Goal: Task Accomplishment & Management: Use online tool/utility

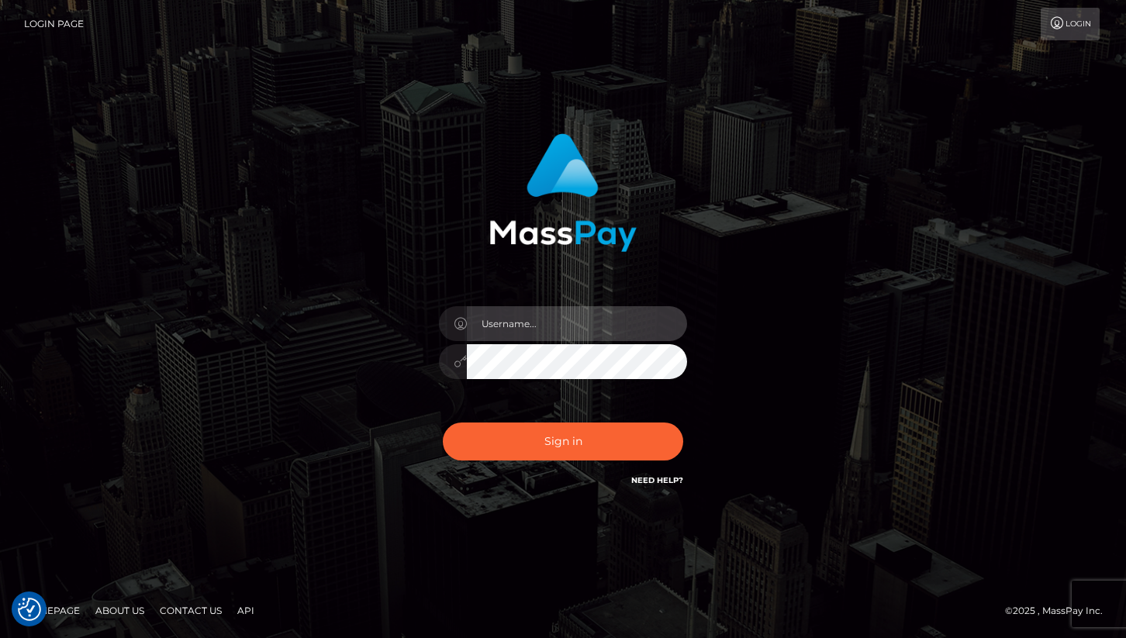
type input "cheli"
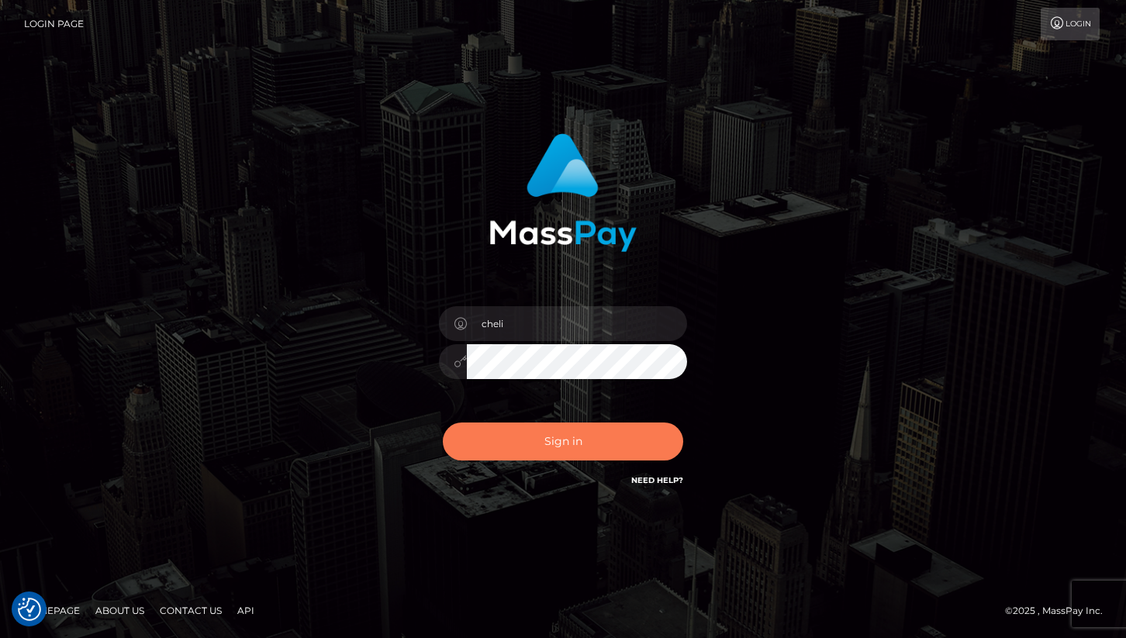
click at [492, 454] on button "Sign in" at bounding box center [563, 442] width 240 height 38
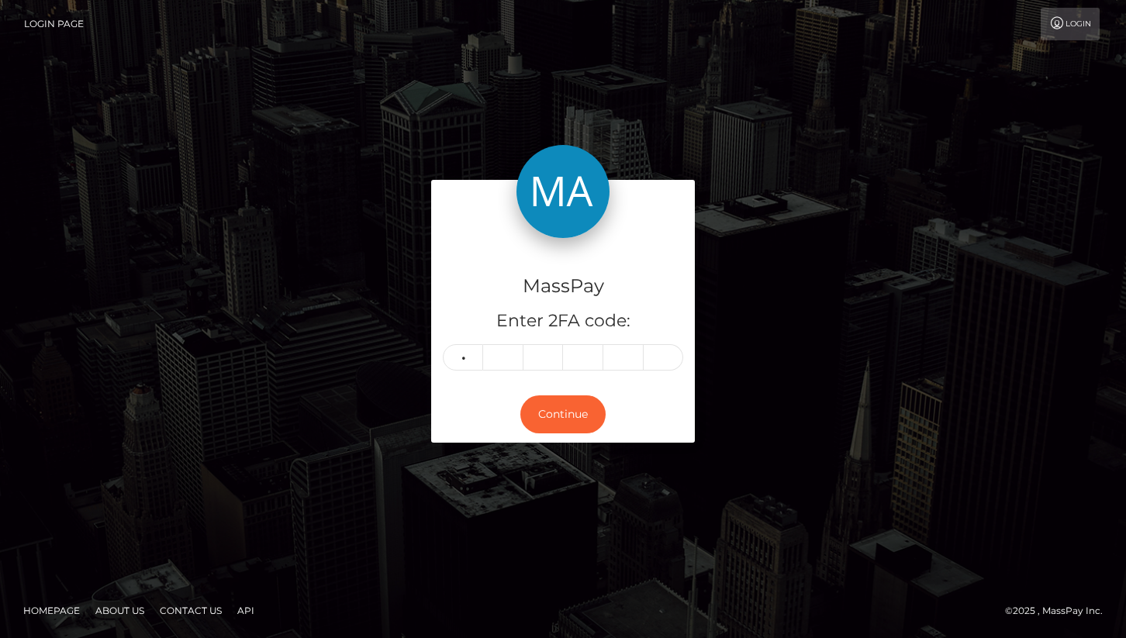
type input "6"
type input "0"
type input "2"
type input "3"
type input "9"
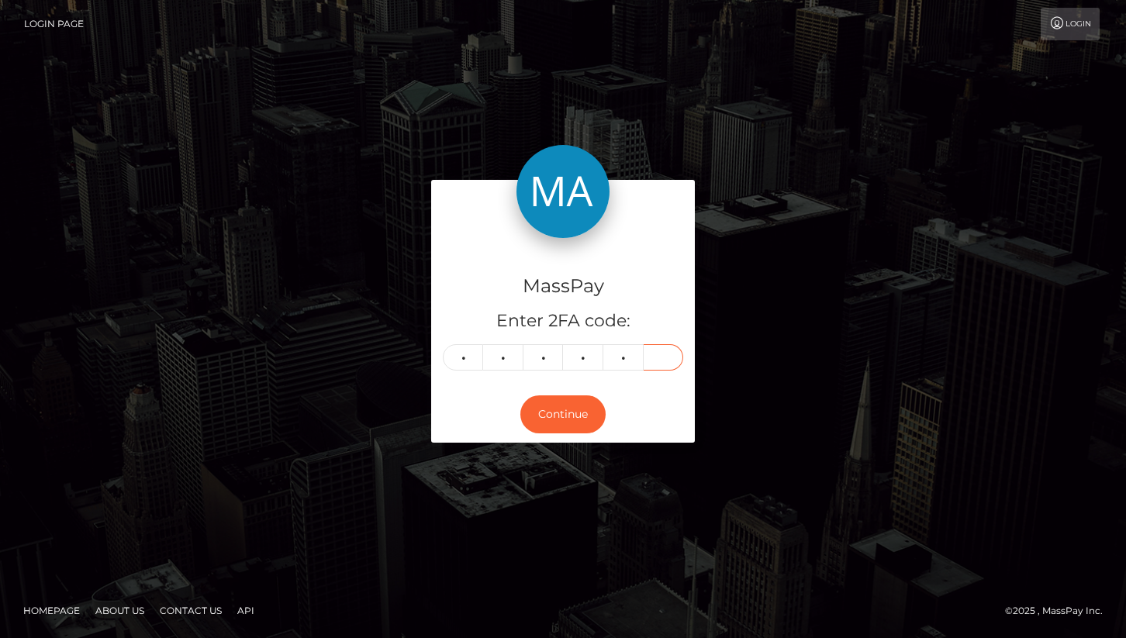
type input "0"
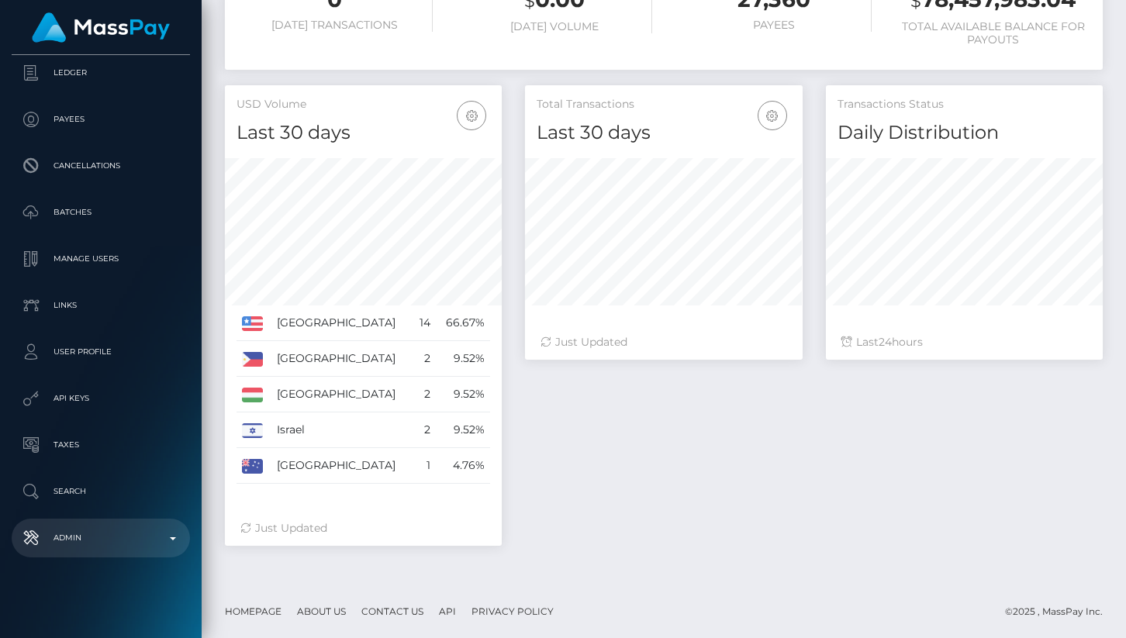
scroll to position [275, 277]
click at [91, 525] on link "Admin" at bounding box center [101, 538] width 178 height 39
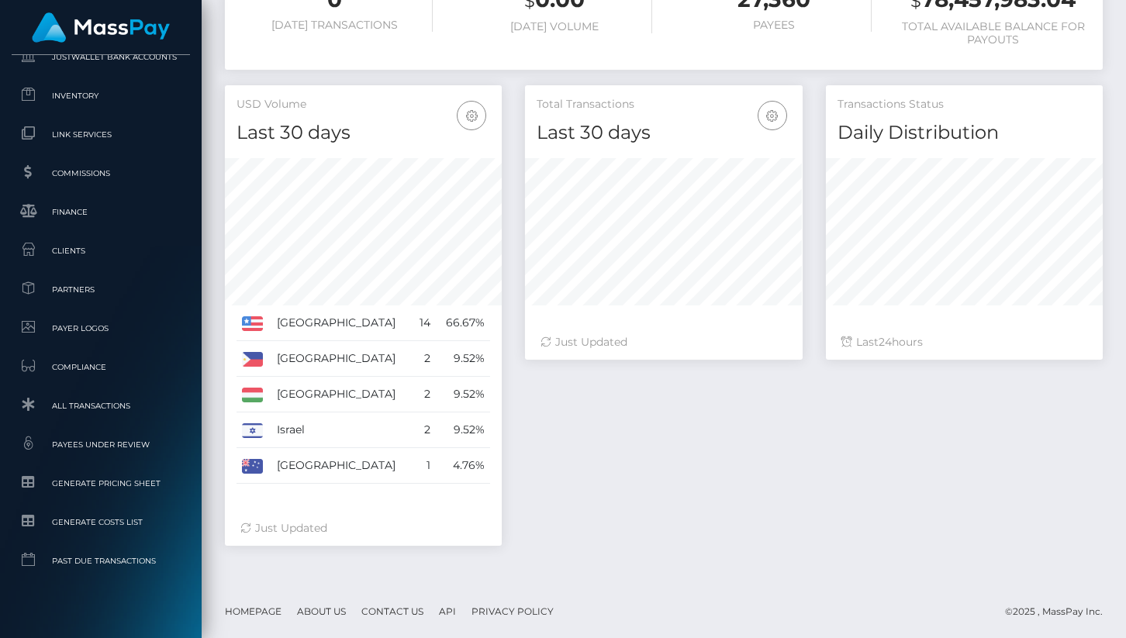
scroll to position [979, 0]
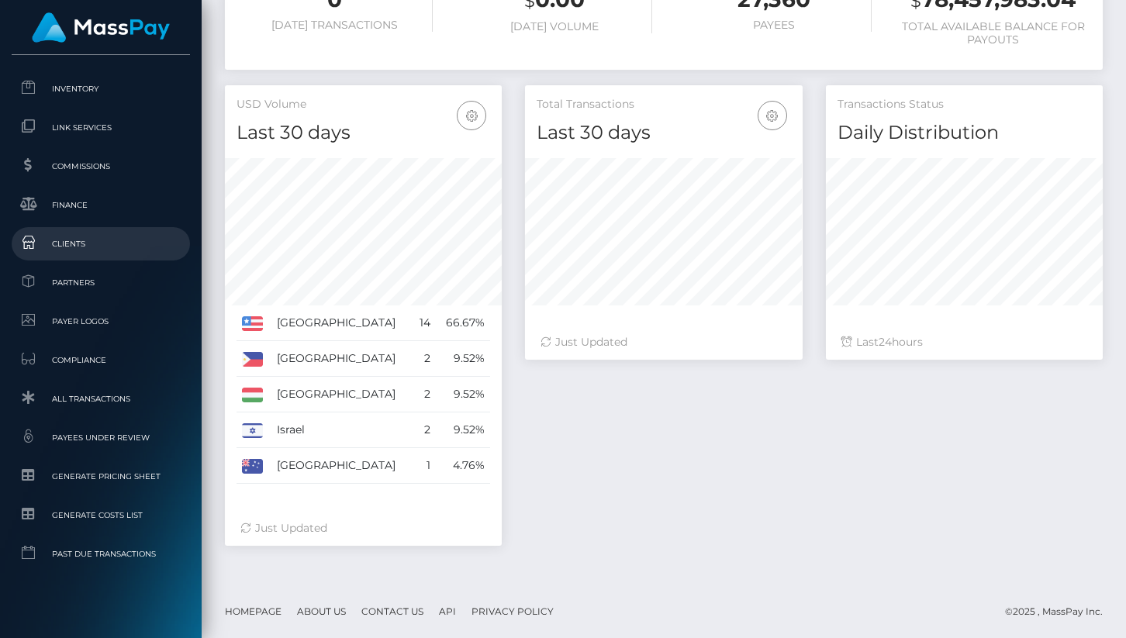
click at [72, 243] on span "Clients" at bounding box center [101, 244] width 166 height 18
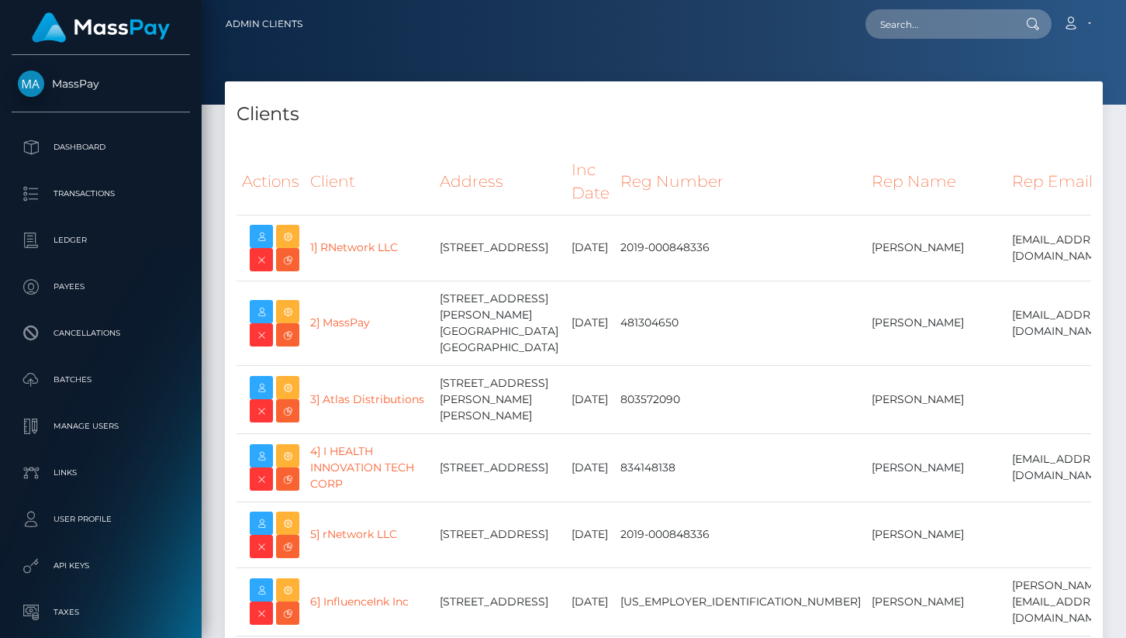
select select "223"
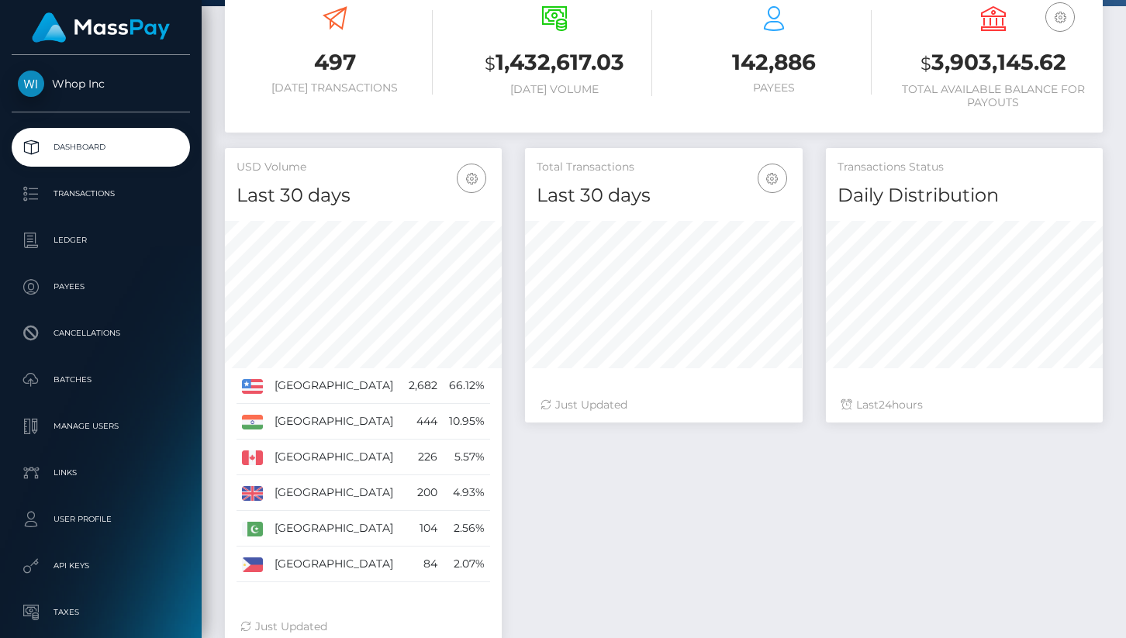
scroll to position [275, 277]
click at [127, 197] on p "Transactions" at bounding box center [101, 193] width 166 height 23
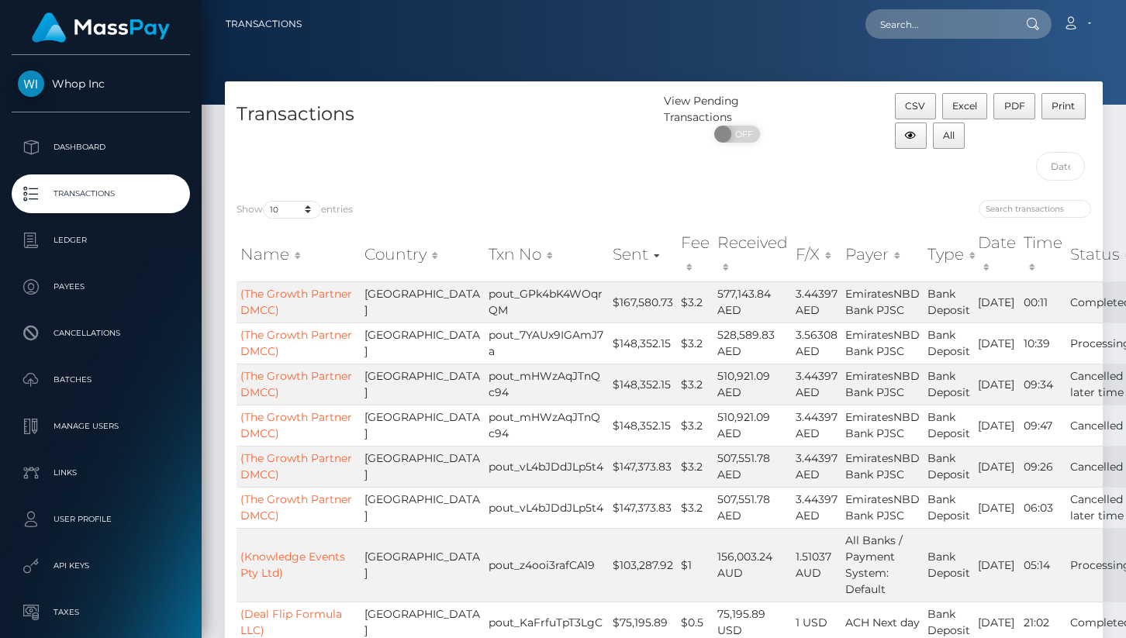
click at [557, 179] on div "Transactions" at bounding box center [444, 140] width 439 height 95
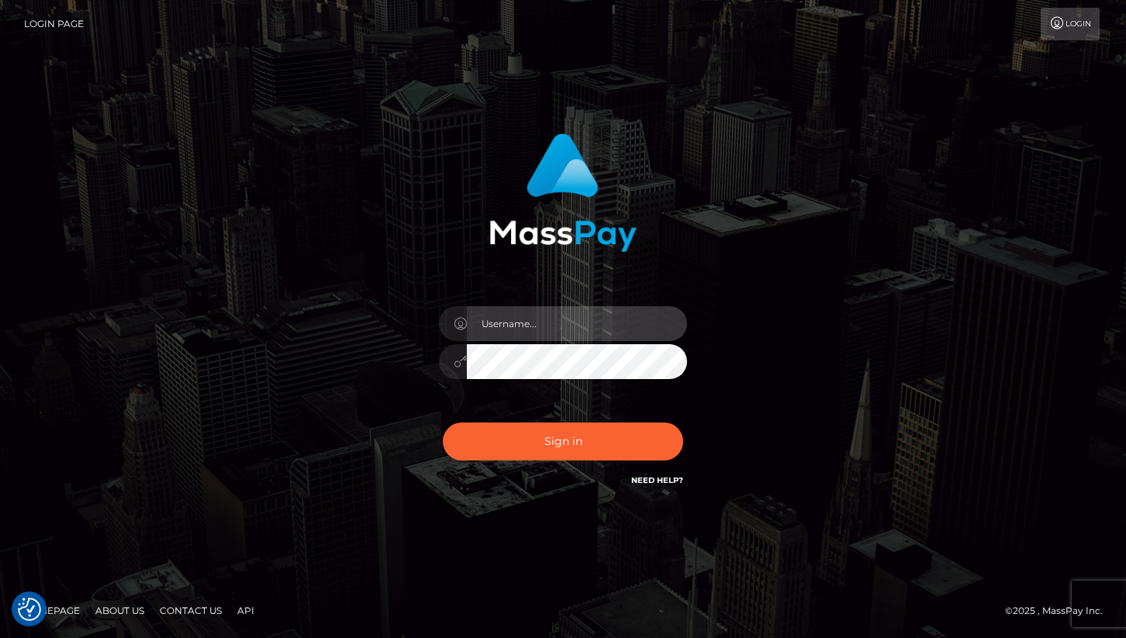
type input "cheli"
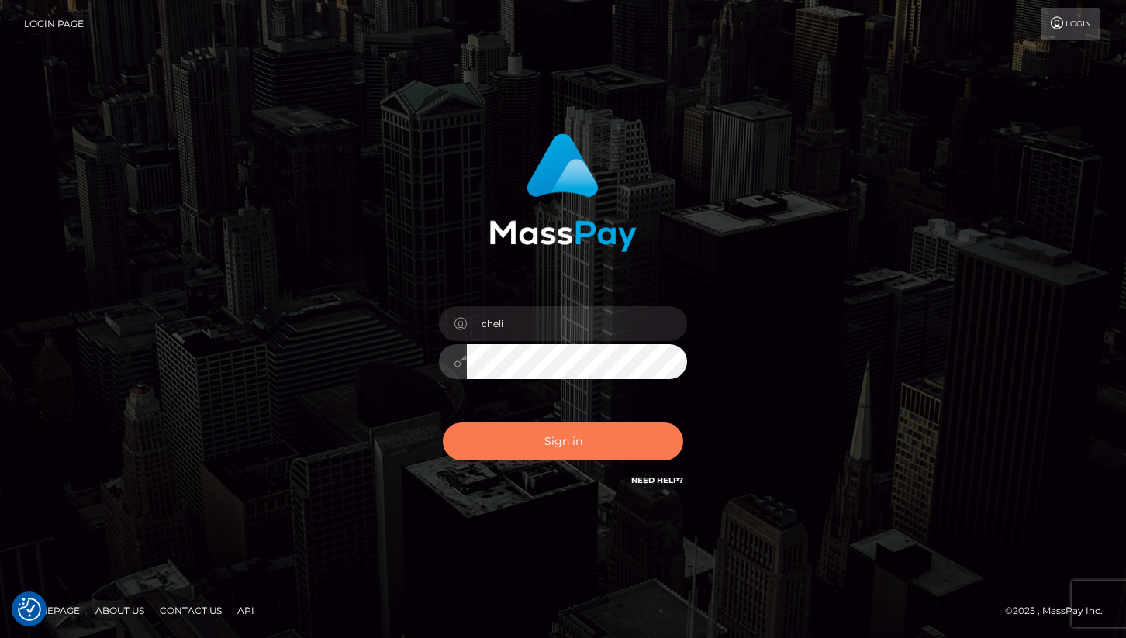
click at [490, 432] on button "Sign in" at bounding box center [563, 442] width 240 height 38
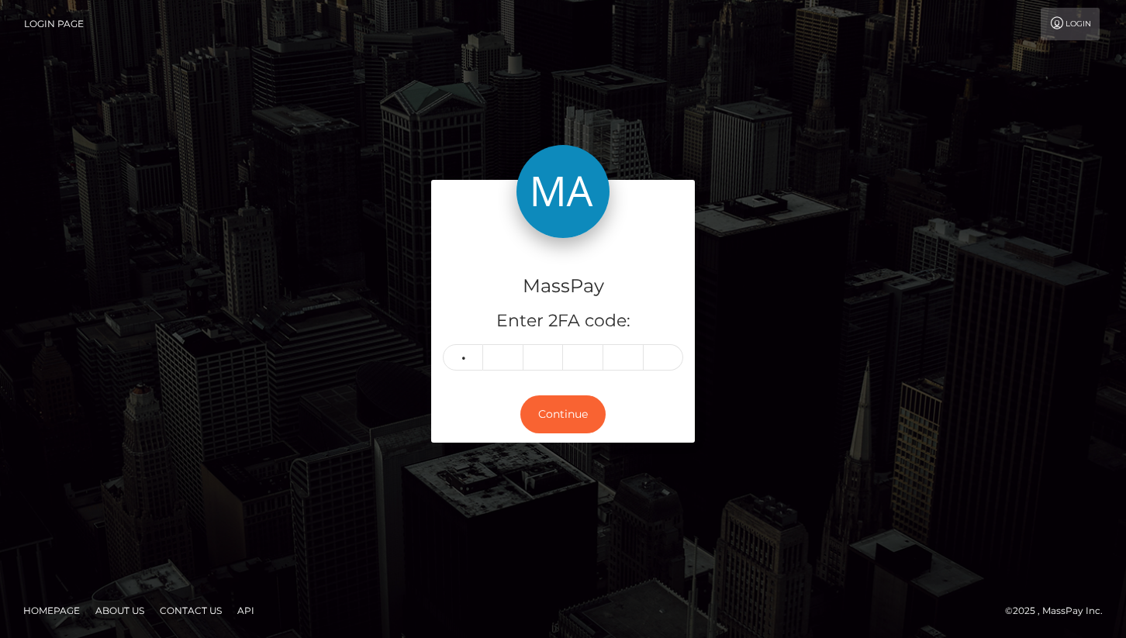
type input "6"
type input "0"
type input "5"
type input "4"
type input "8"
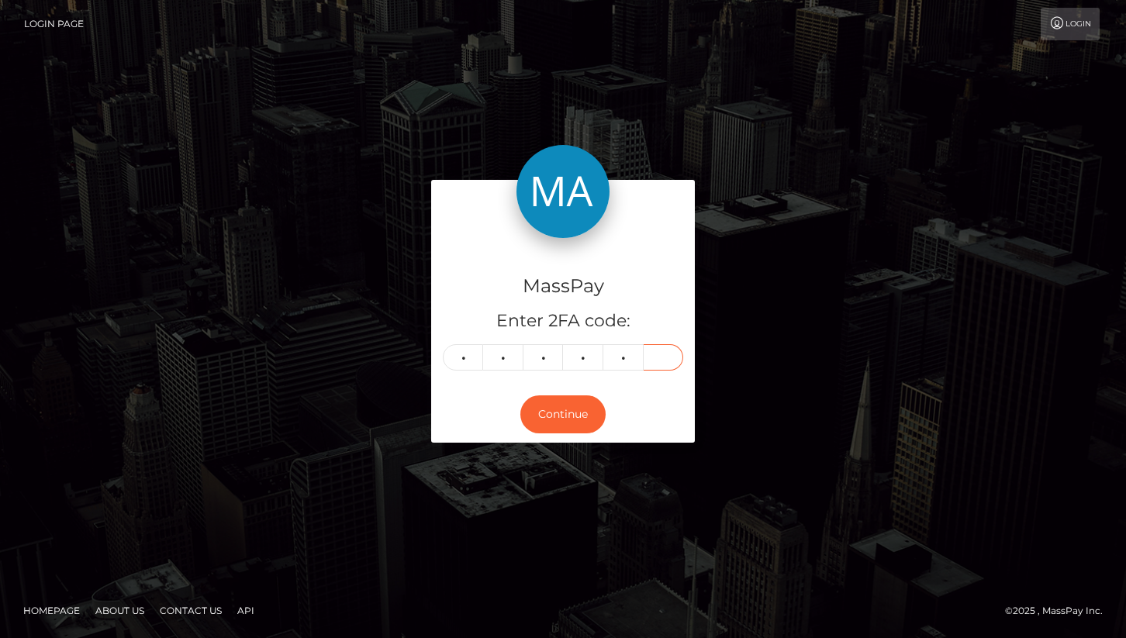
type input "6"
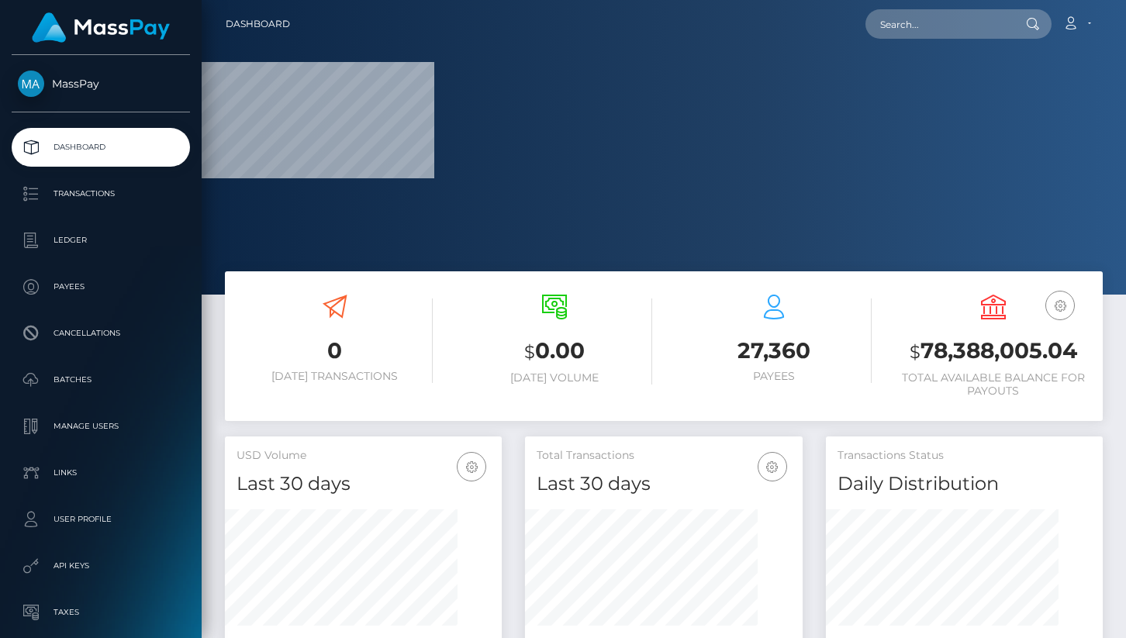
scroll to position [168, 0]
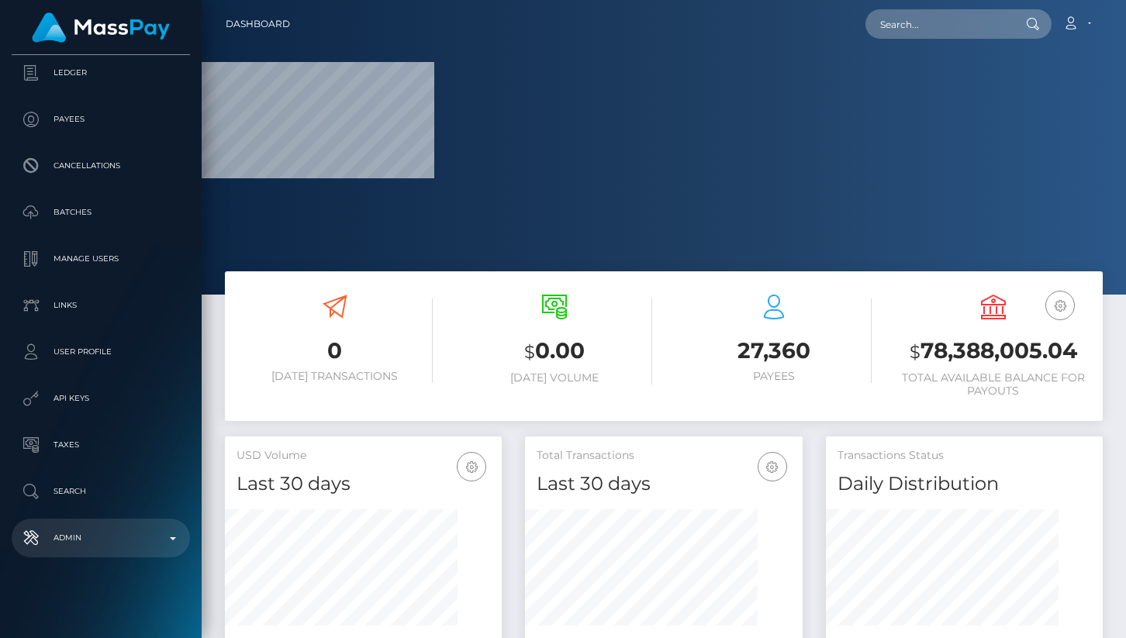
click at [161, 547] on p "Admin" at bounding box center [101, 538] width 166 height 23
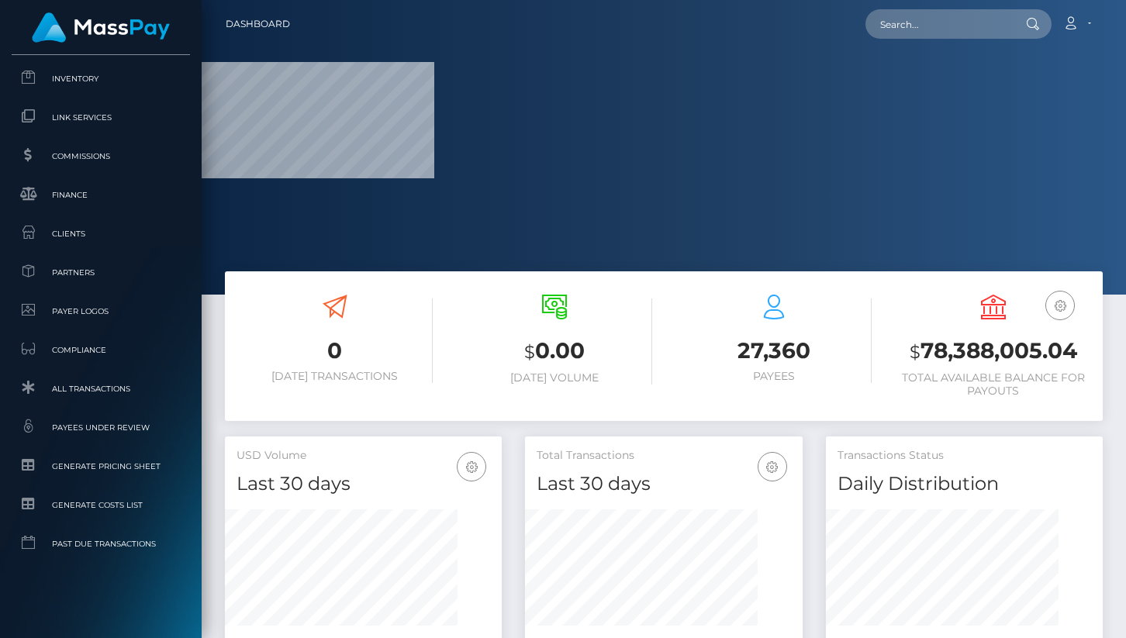
scroll to position [992, 0]
click at [89, 235] on span "Clients" at bounding box center [101, 231] width 166 height 18
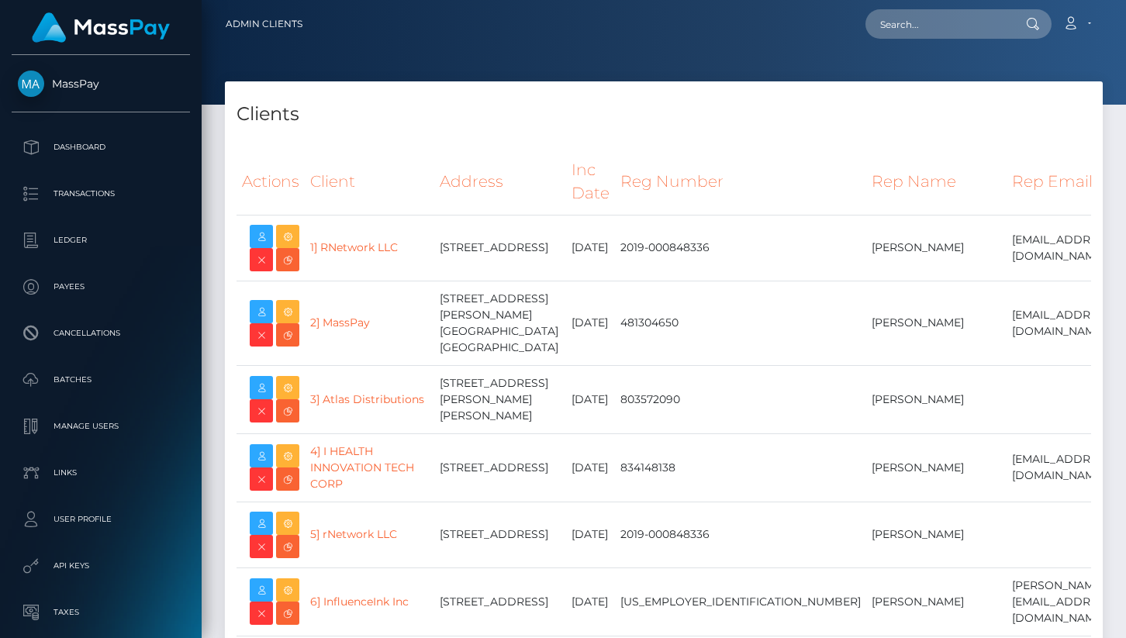
select select "223"
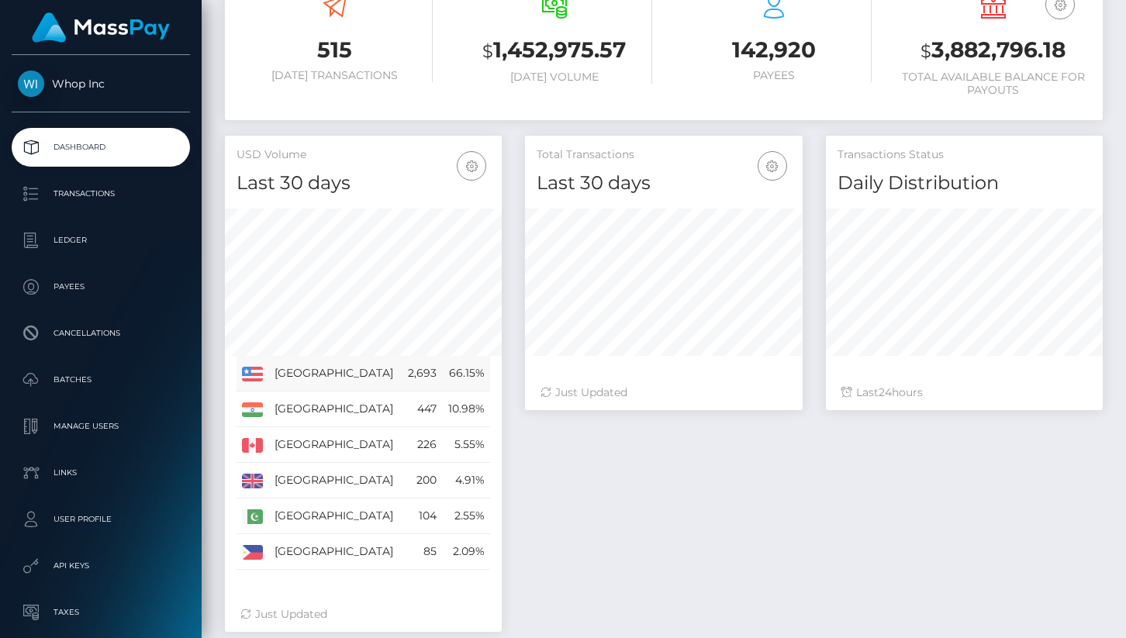
scroll to position [303, 0]
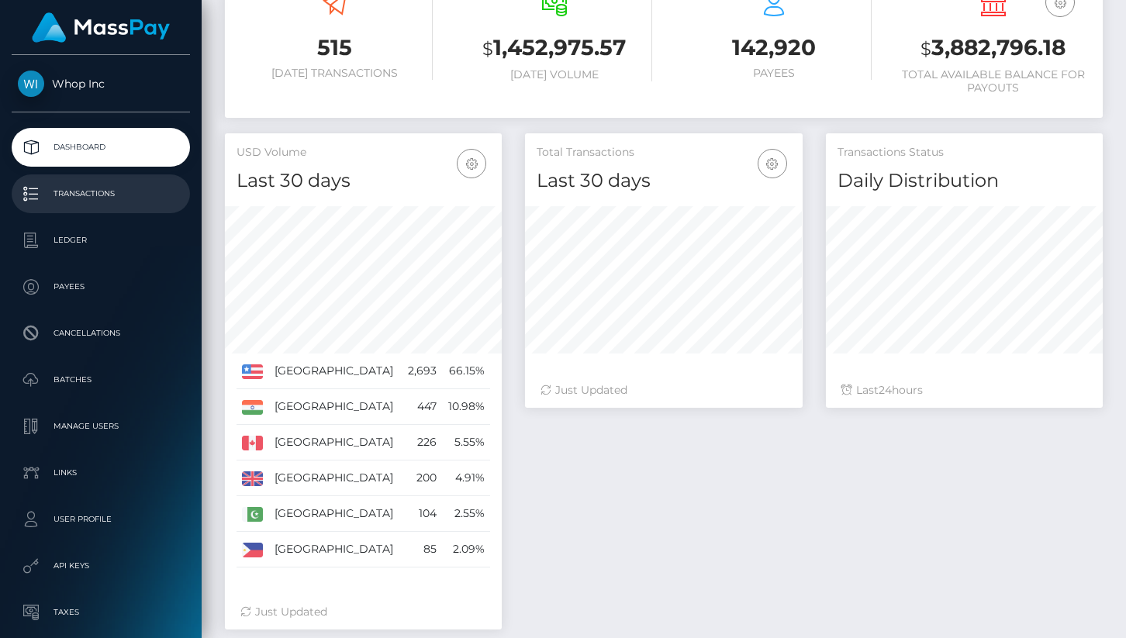
click at [87, 187] on p "Transactions" at bounding box center [101, 193] width 166 height 23
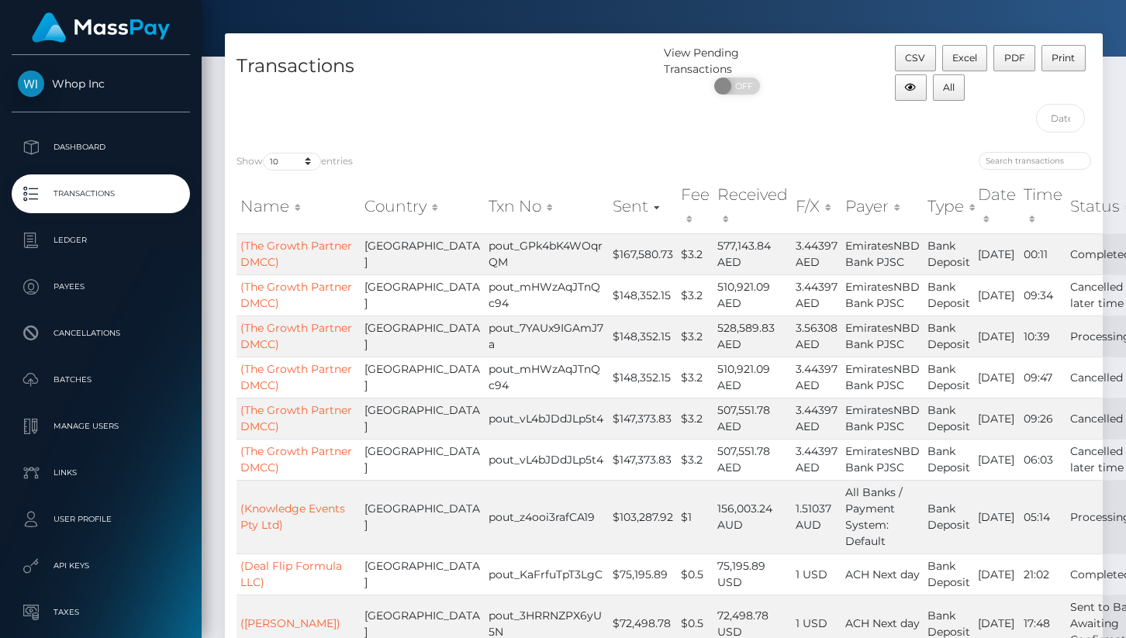
scroll to position [49, 0]
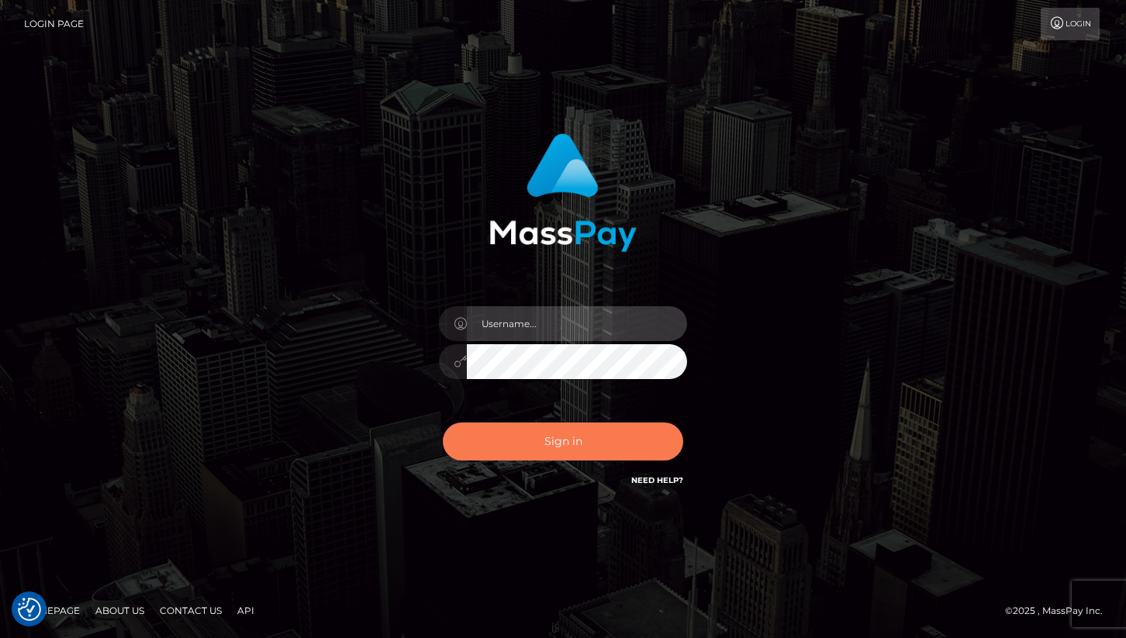
type input "cheli"
click at [600, 445] on button "Sign in" at bounding box center [563, 442] width 240 height 38
type input "cheli"
click at [493, 456] on button "Sign in" at bounding box center [563, 442] width 240 height 38
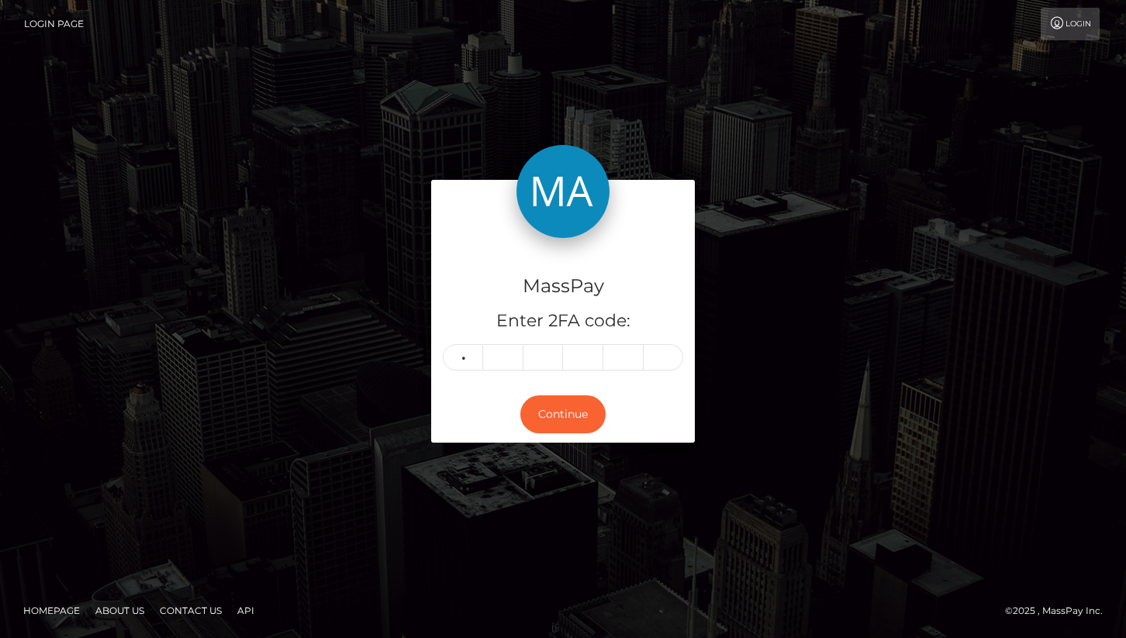
type input "9"
type input "3"
type input "6"
type input "9"
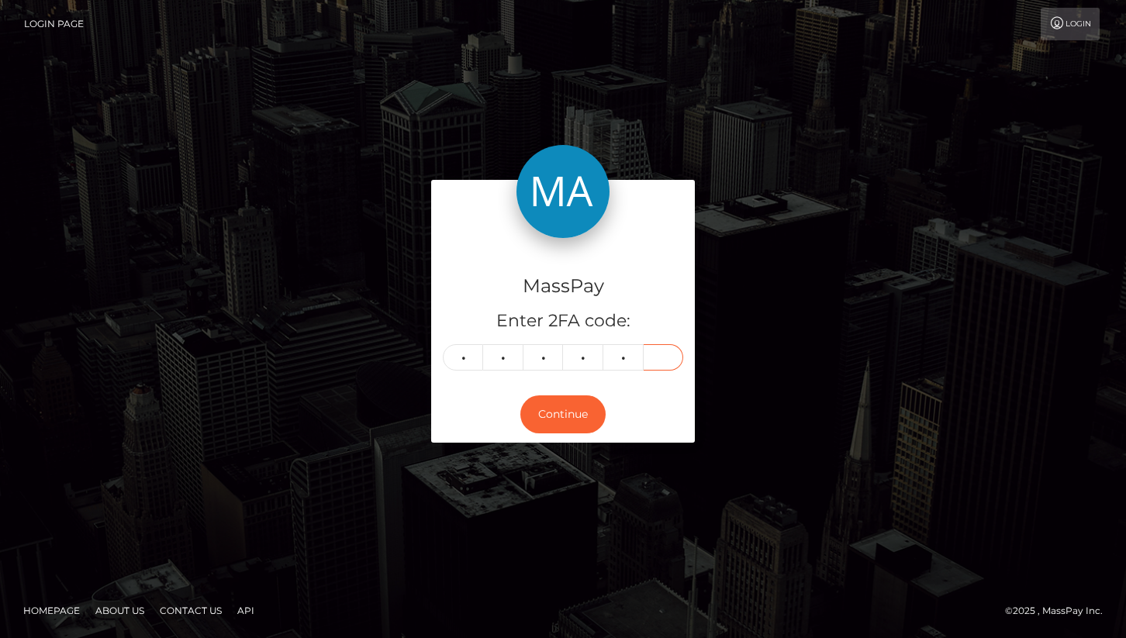
type input "6"
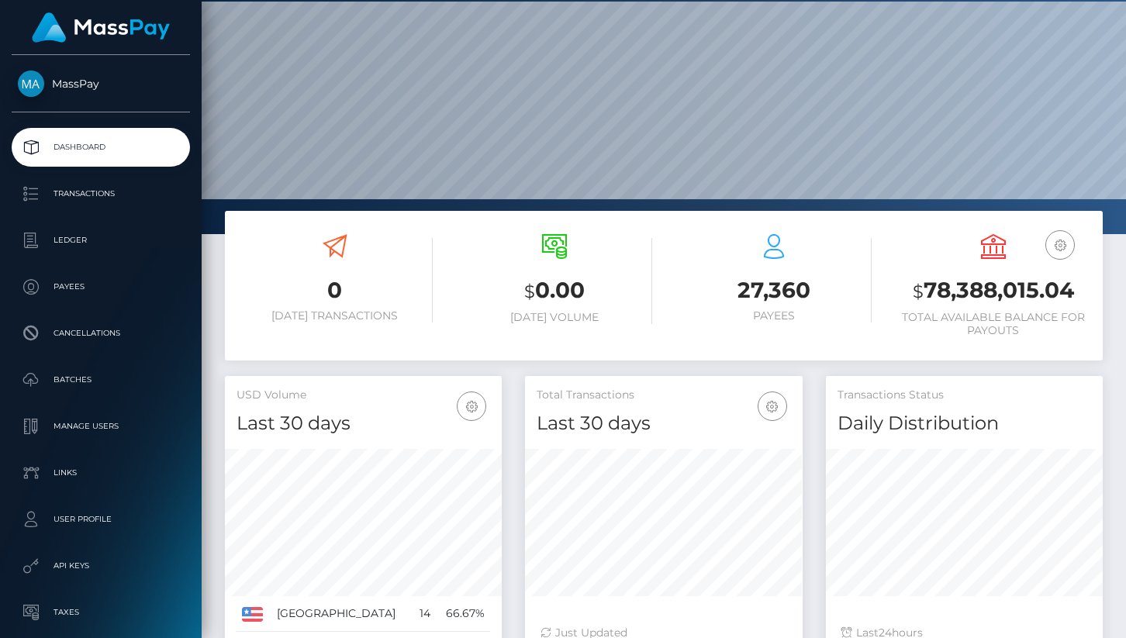
scroll to position [275, 277]
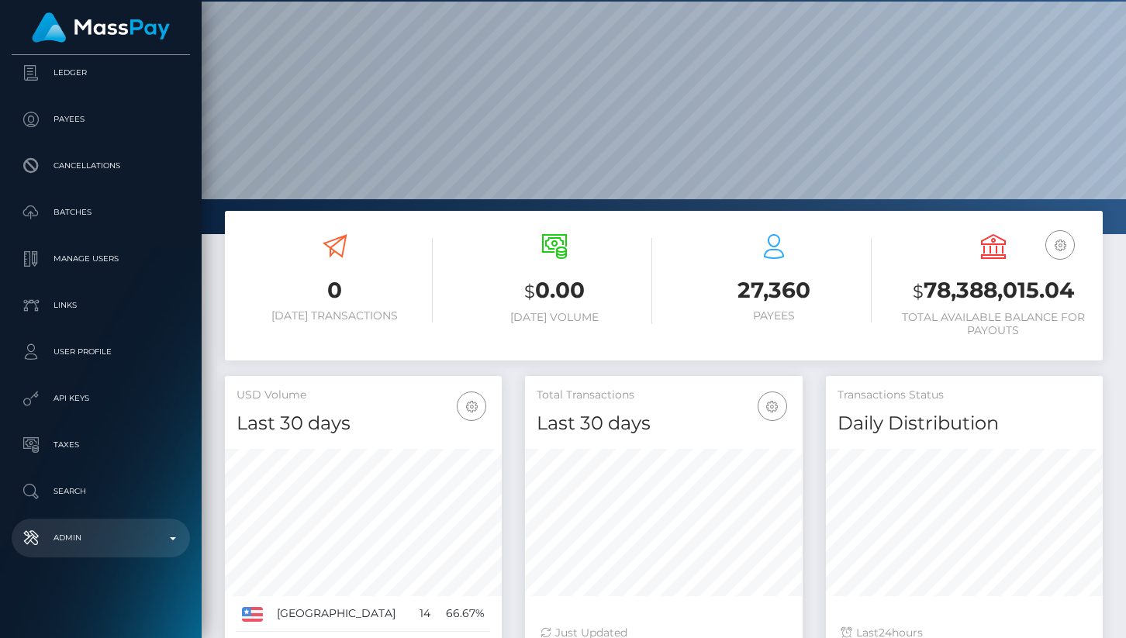
click at [117, 530] on p "Admin" at bounding box center [101, 538] width 166 height 23
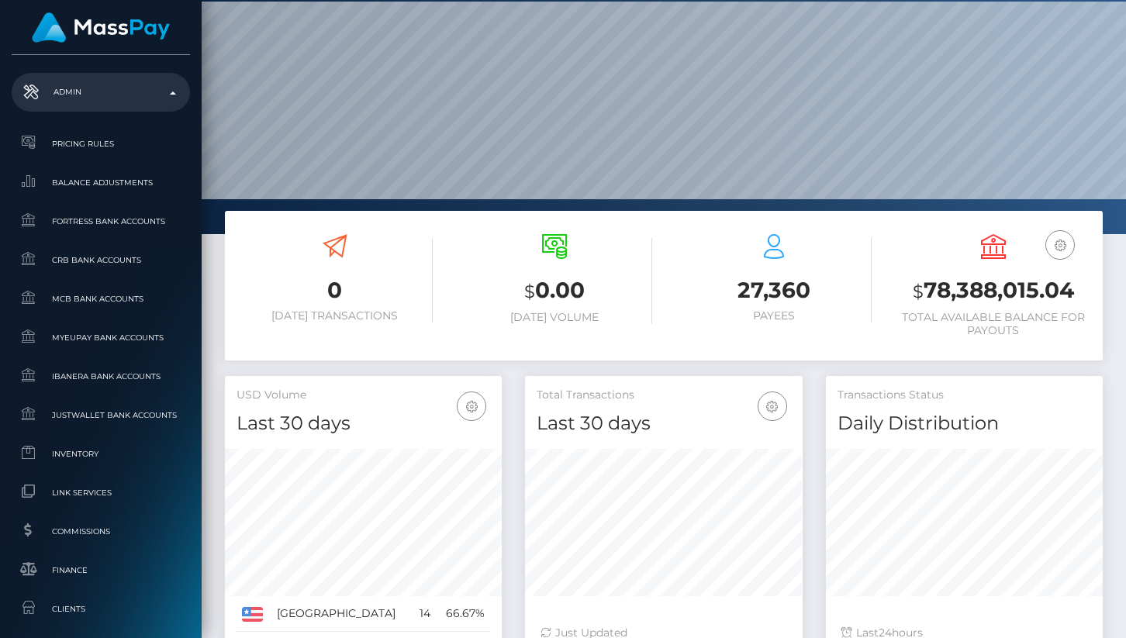
scroll to position [992, 0]
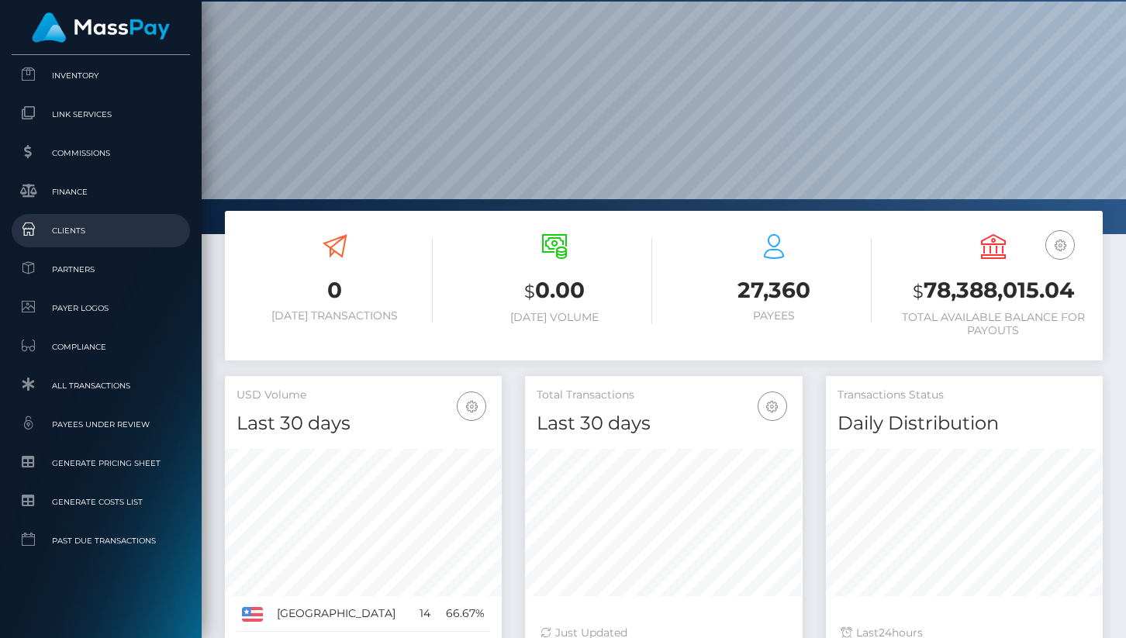
click at [103, 230] on span "Clients" at bounding box center [101, 231] width 166 height 18
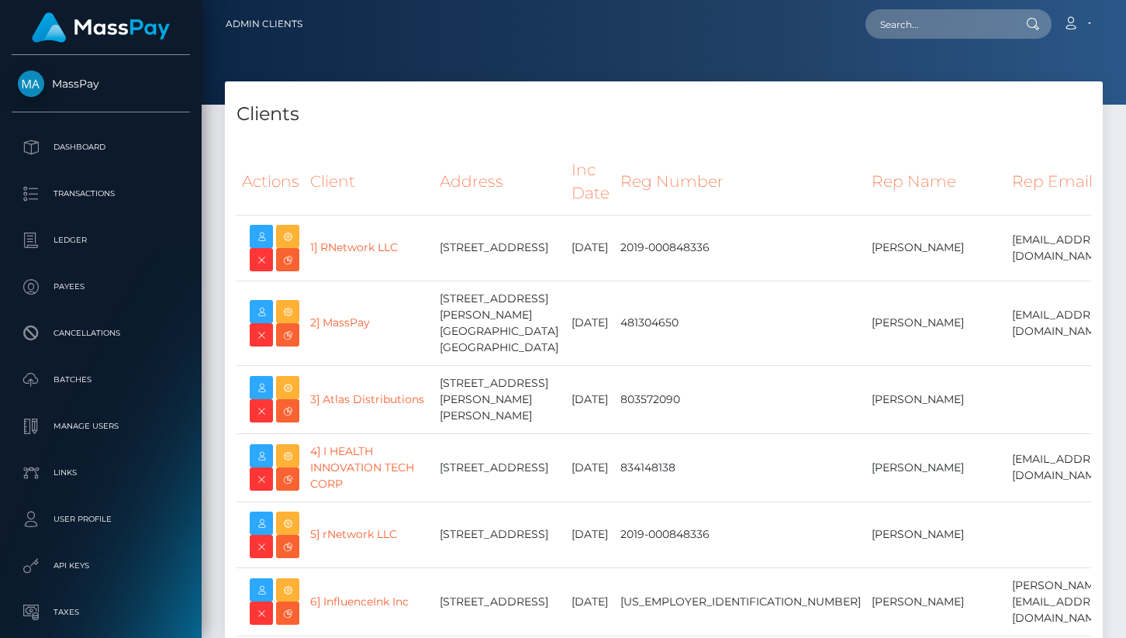
select select "223"
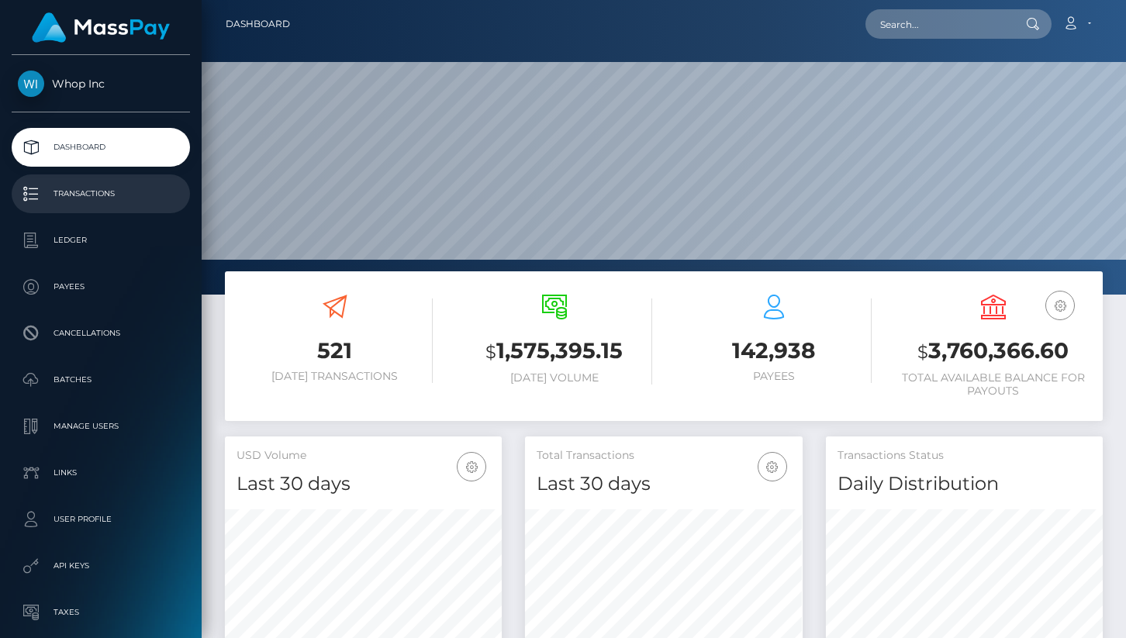
scroll to position [275, 277]
click at [110, 190] on p "Transactions" at bounding box center [101, 193] width 166 height 23
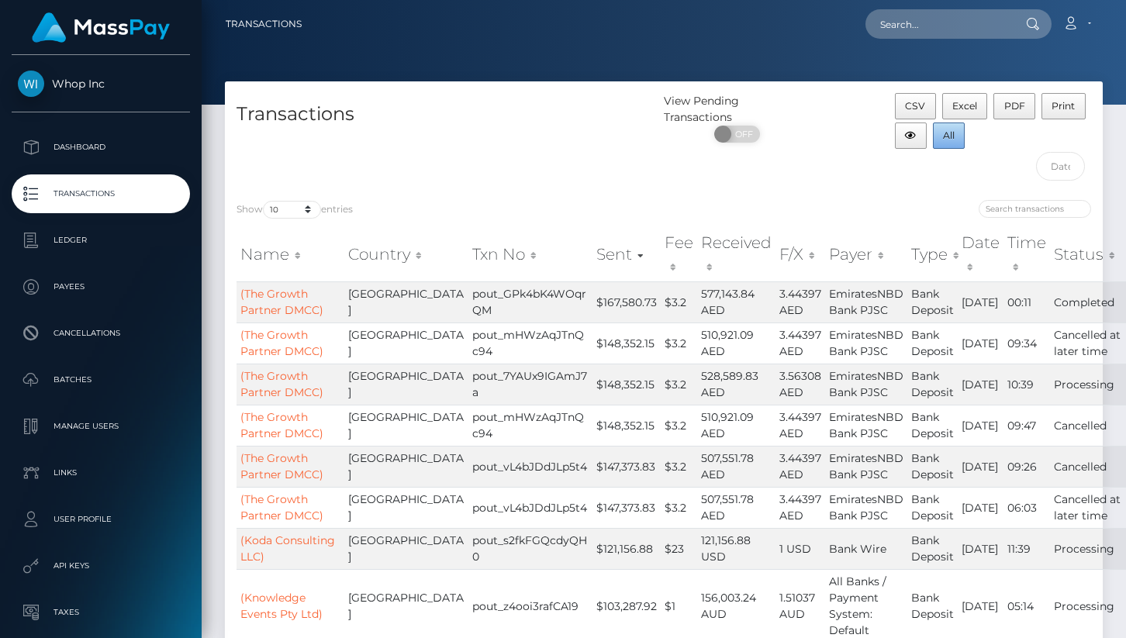
click at [943, 130] on span "All" at bounding box center [949, 136] width 12 height 12
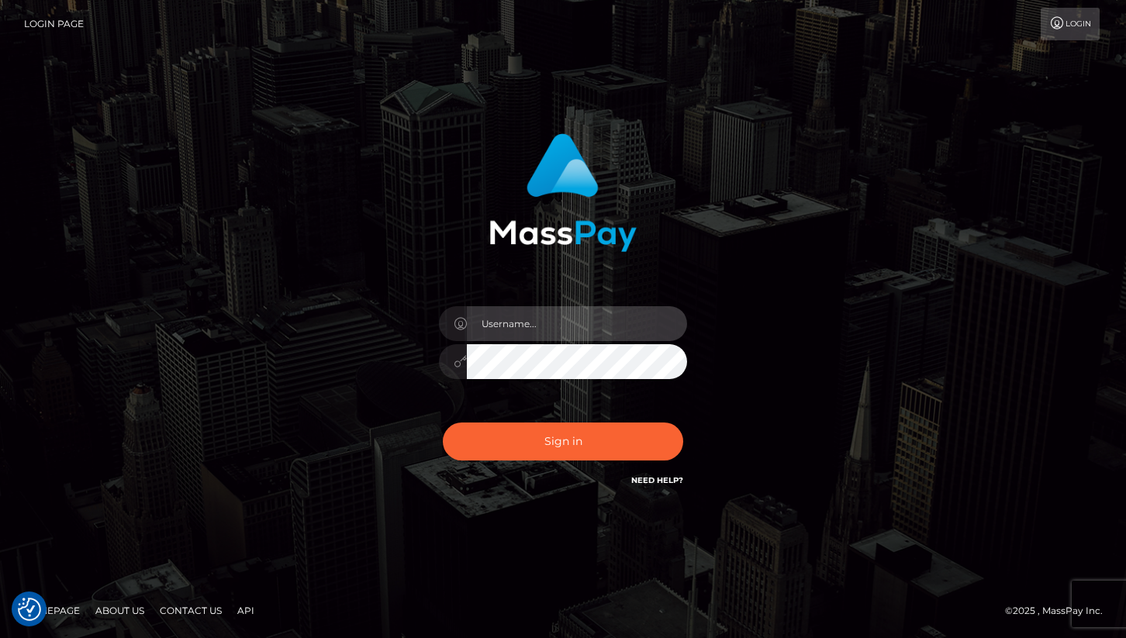
type input "cheli"
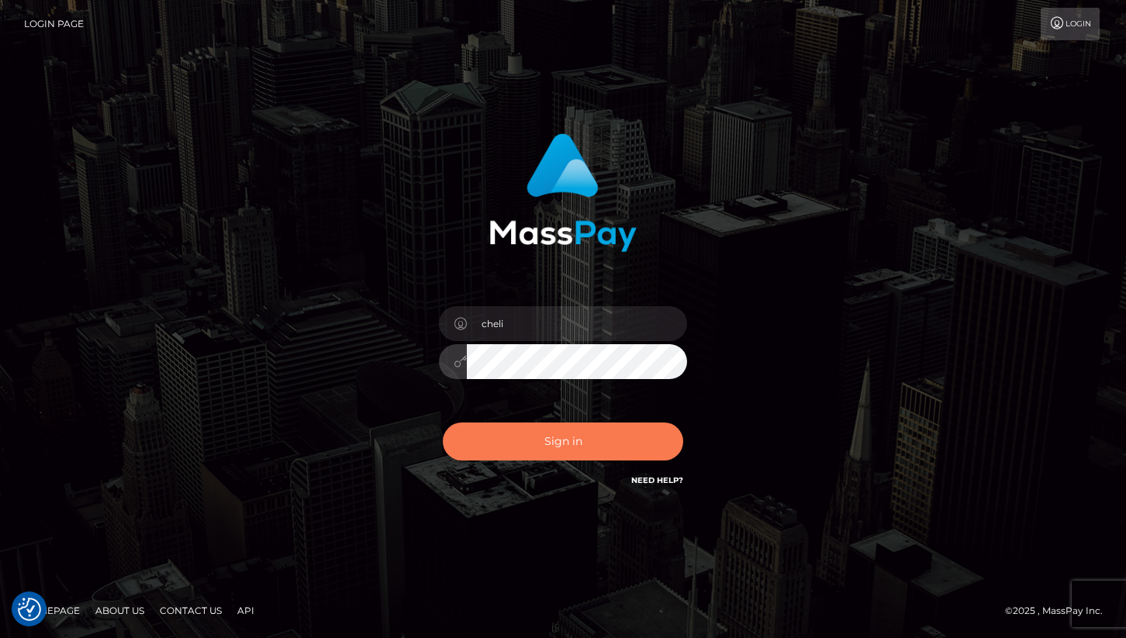
click at [497, 452] on button "Sign in" at bounding box center [563, 442] width 240 height 38
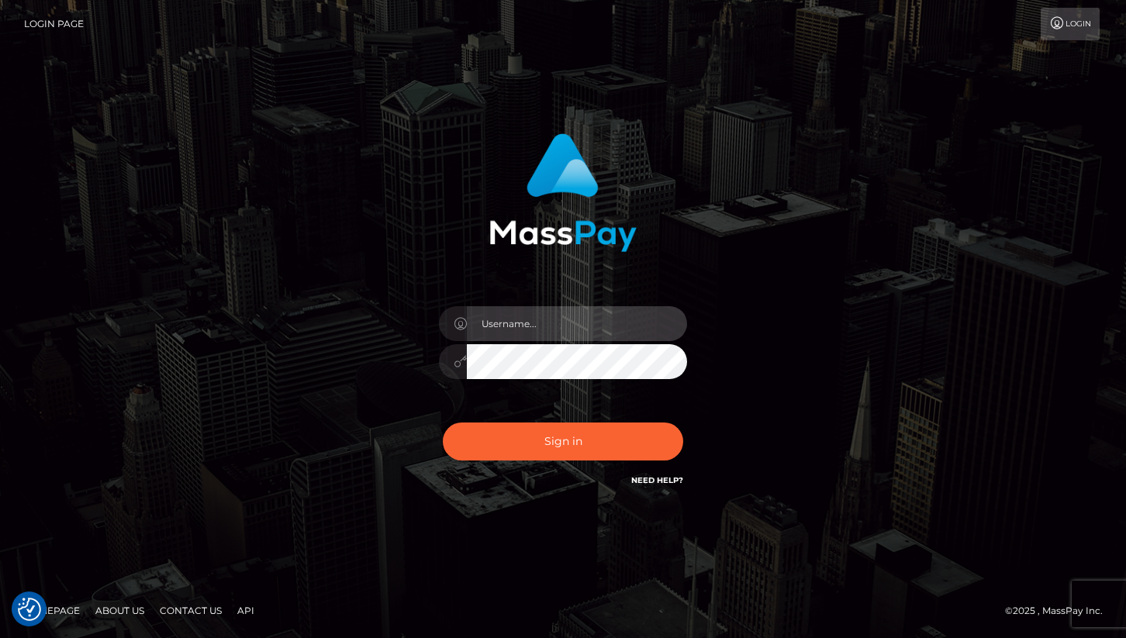
type input "cheli"
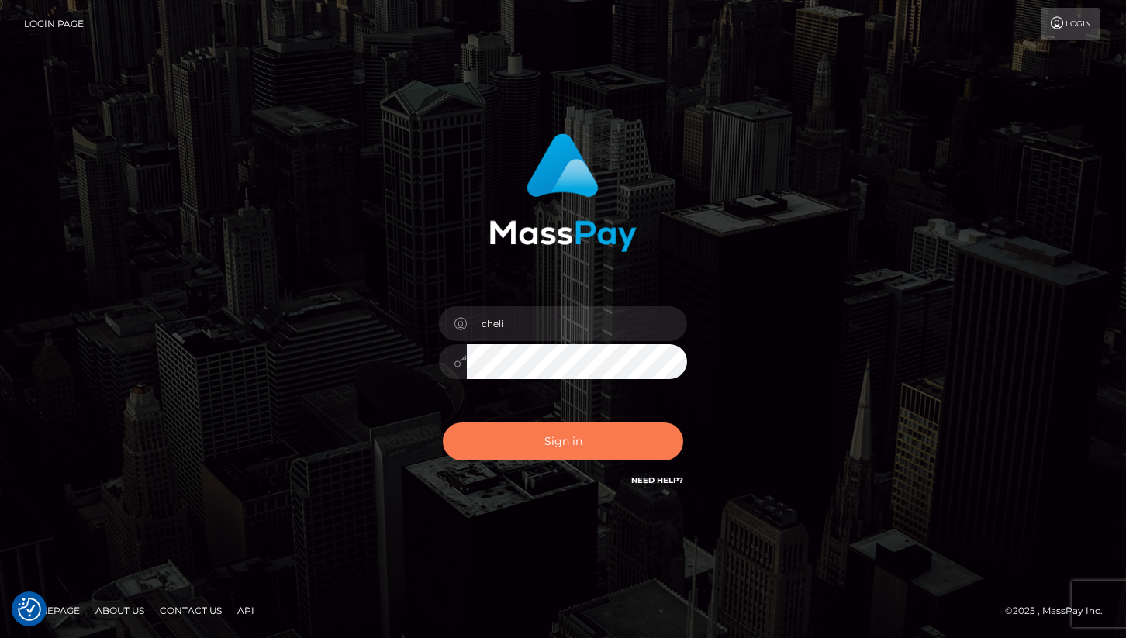
click at [510, 434] on button "Sign in" at bounding box center [563, 442] width 240 height 38
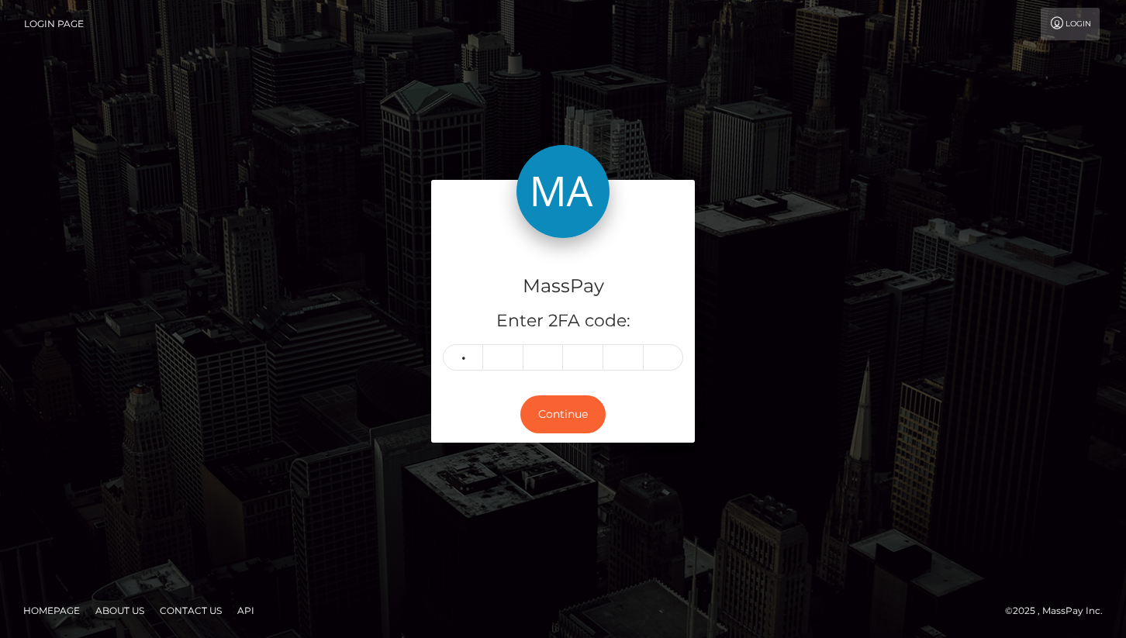
type input "1"
type input "2"
type input "0"
type input "8"
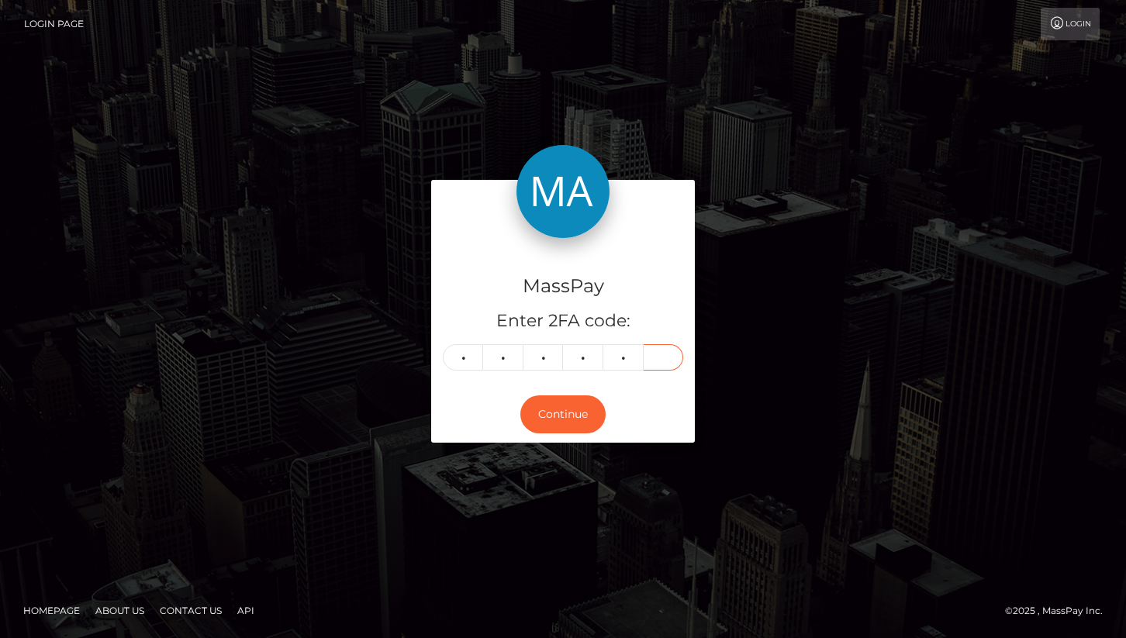
type input "1"
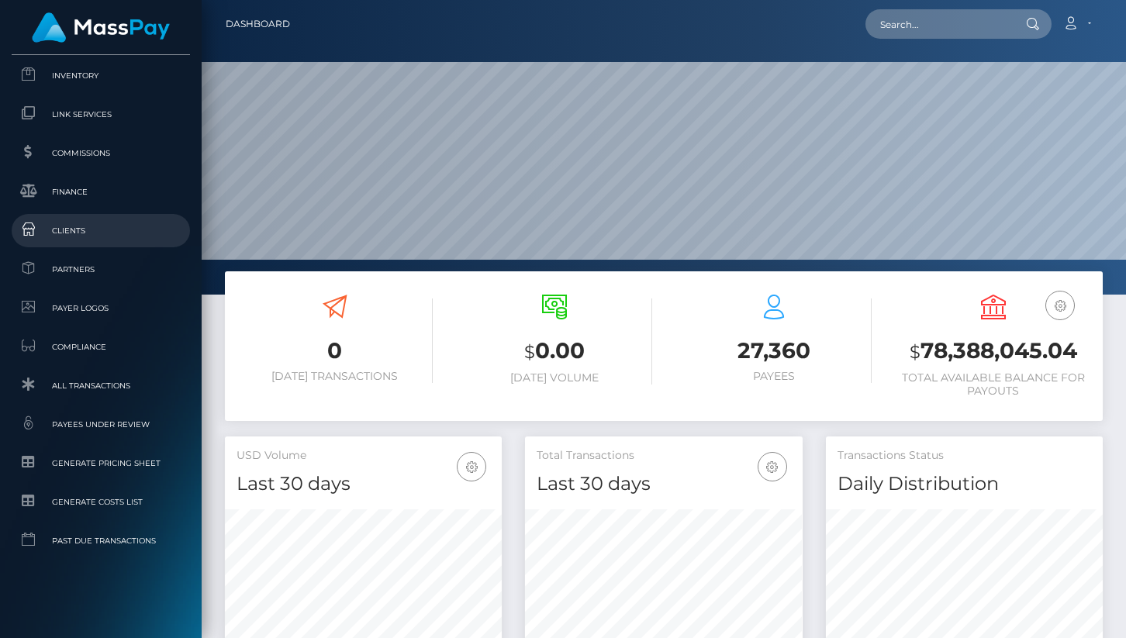
click at [92, 238] on span "Clients" at bounding box center [101, 231] width 166 height 18
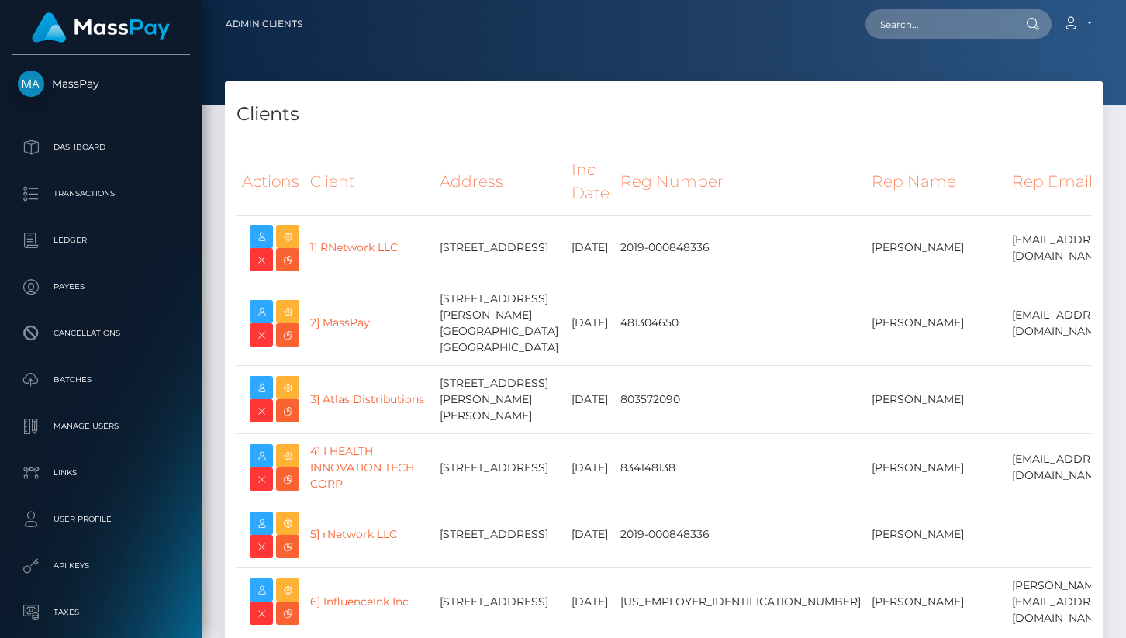
select select "223"
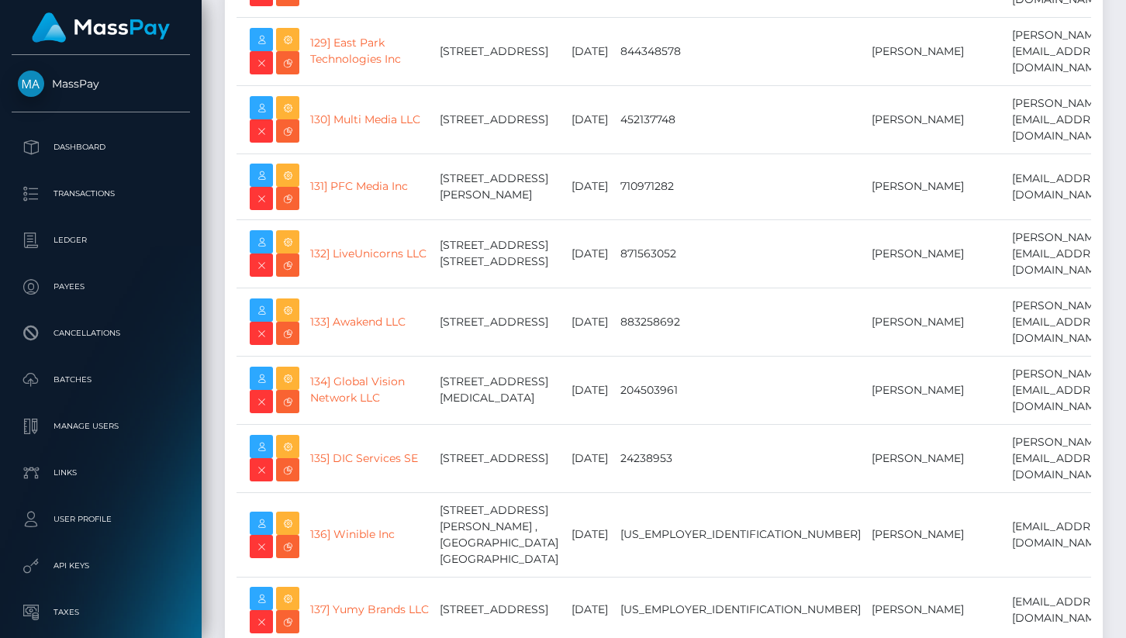
scroll to position [25150, 0]
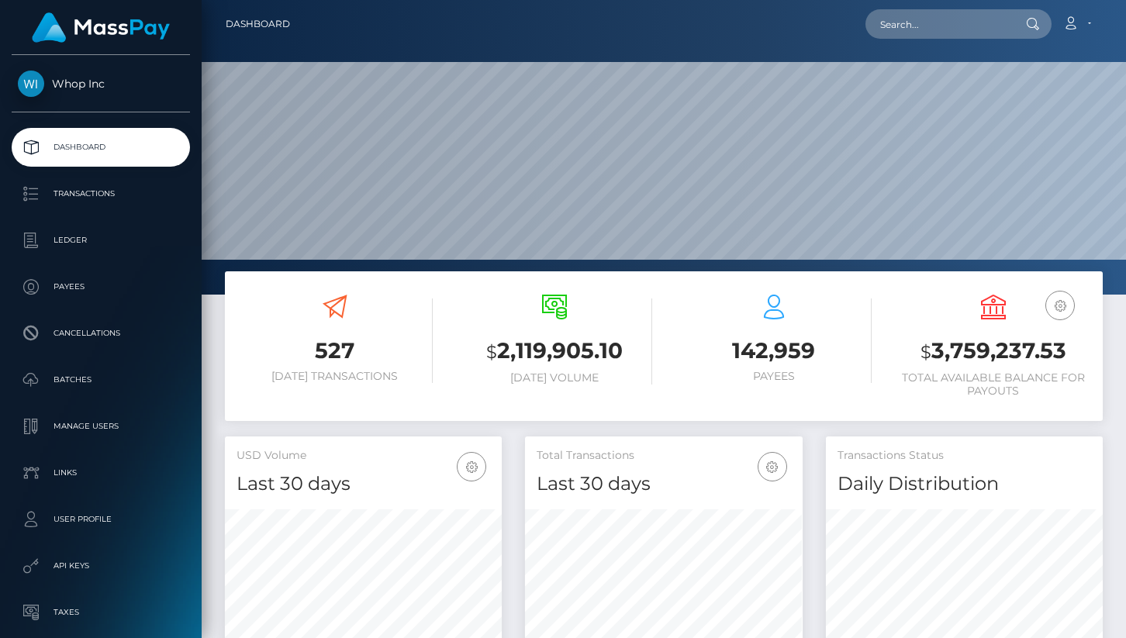
scroll to position [275, 277]
click at [108, 194] on p "Transactions" at bounding box center [101, 193] width 166 height 23
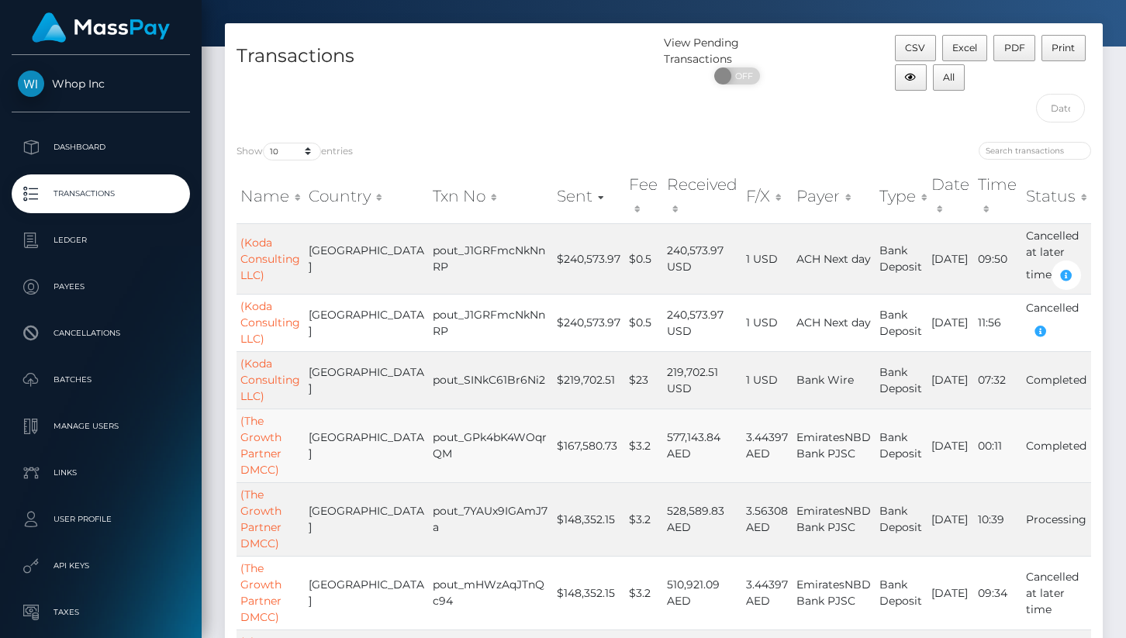
scroll to position [59, 0]
click at [1028, 515] on td "Processing" at bounding box center [1056, 519] width 69 height 74
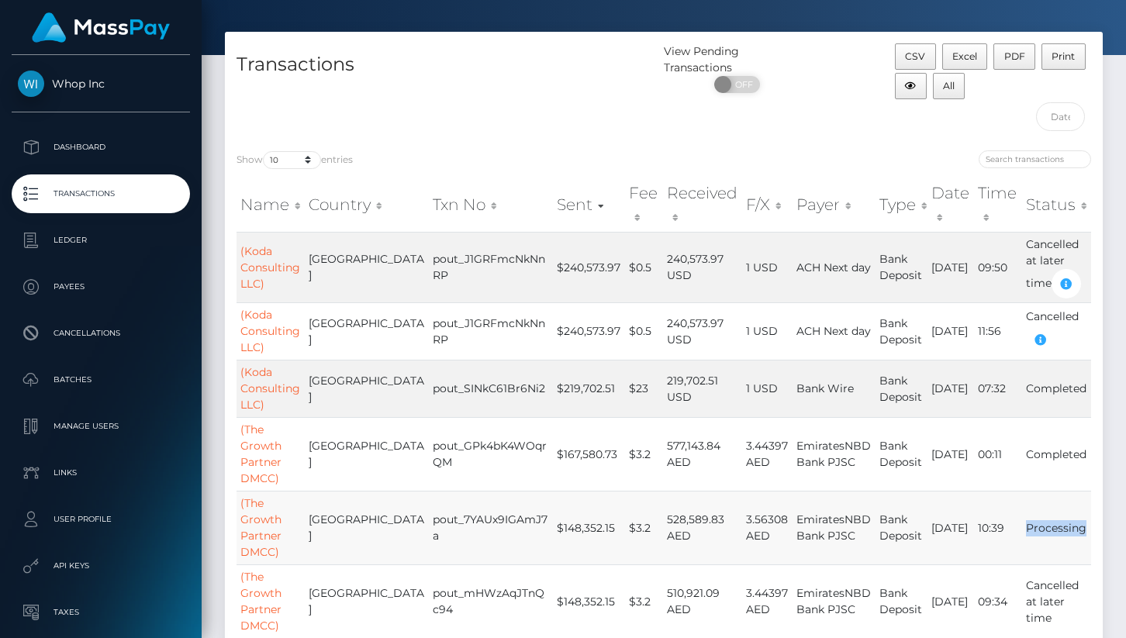
scroll to position [0, 0]
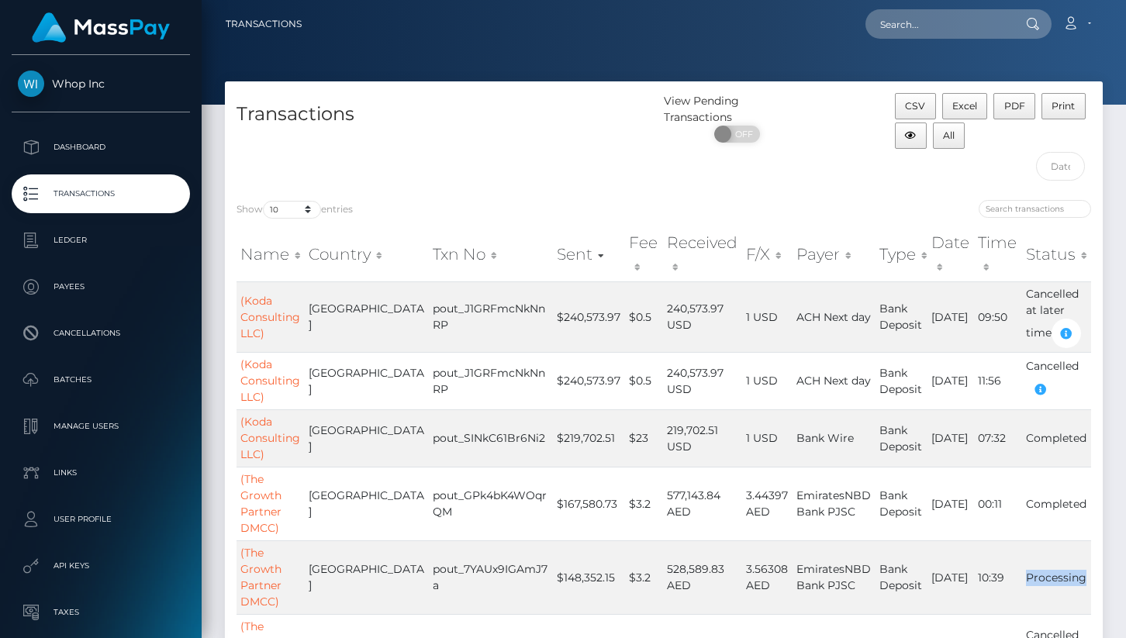
click at [553, 254] on th "Sent" at bounding box center [589, 254] width 72 height 55
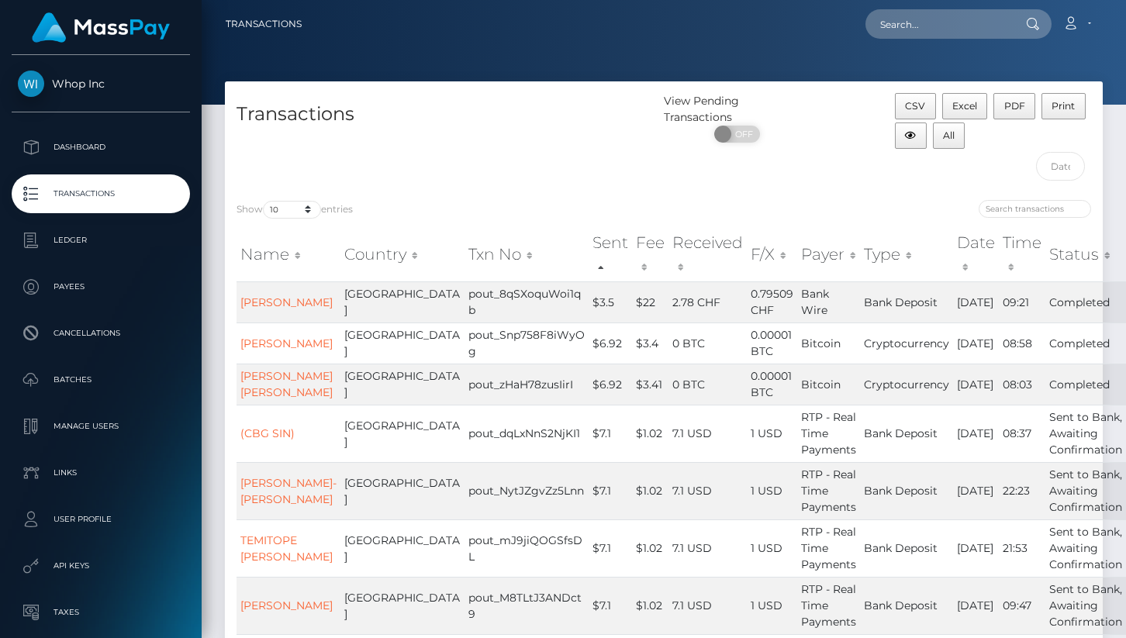
click at [589, 271] on th "Sent" at bounding box center [610, 254] width 43 height 55
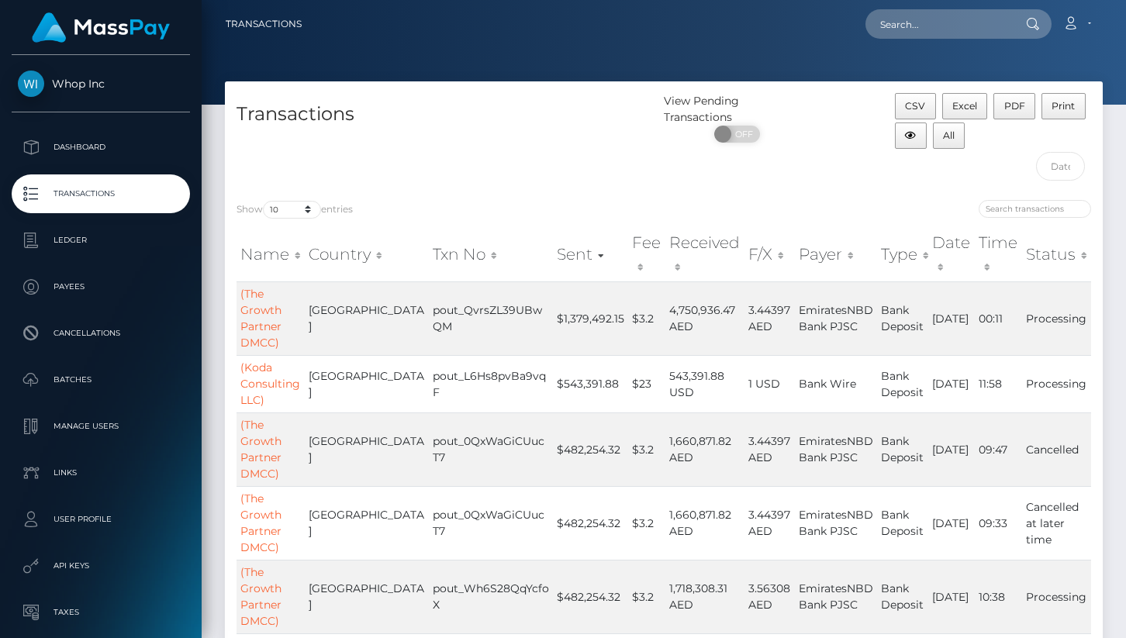
click at [951, 260] on th "Date" at bounding box center [951, 254] width 47 height 55
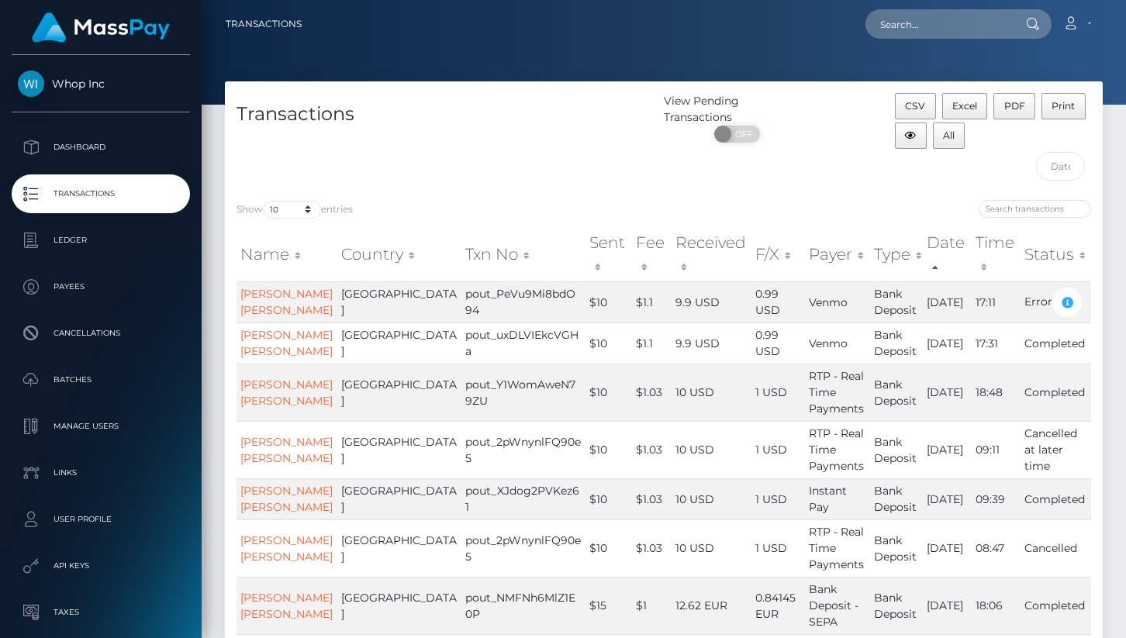
click at [949, 255] on th "Date" at bounding box center [947, 254] width 49 height 55
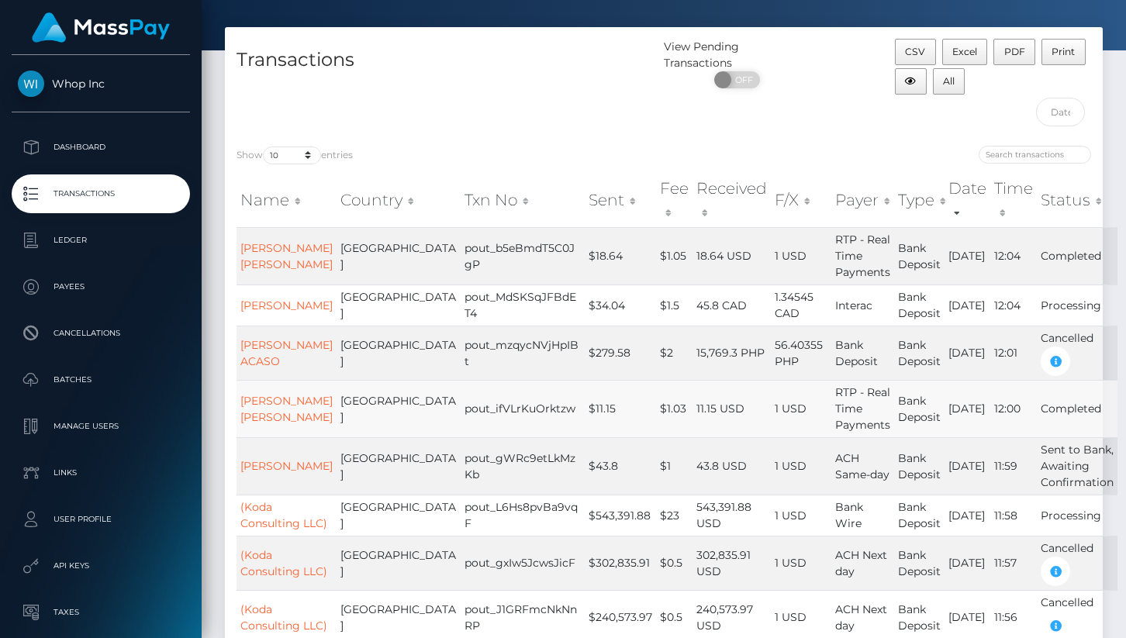
scroll to position [51, 0]
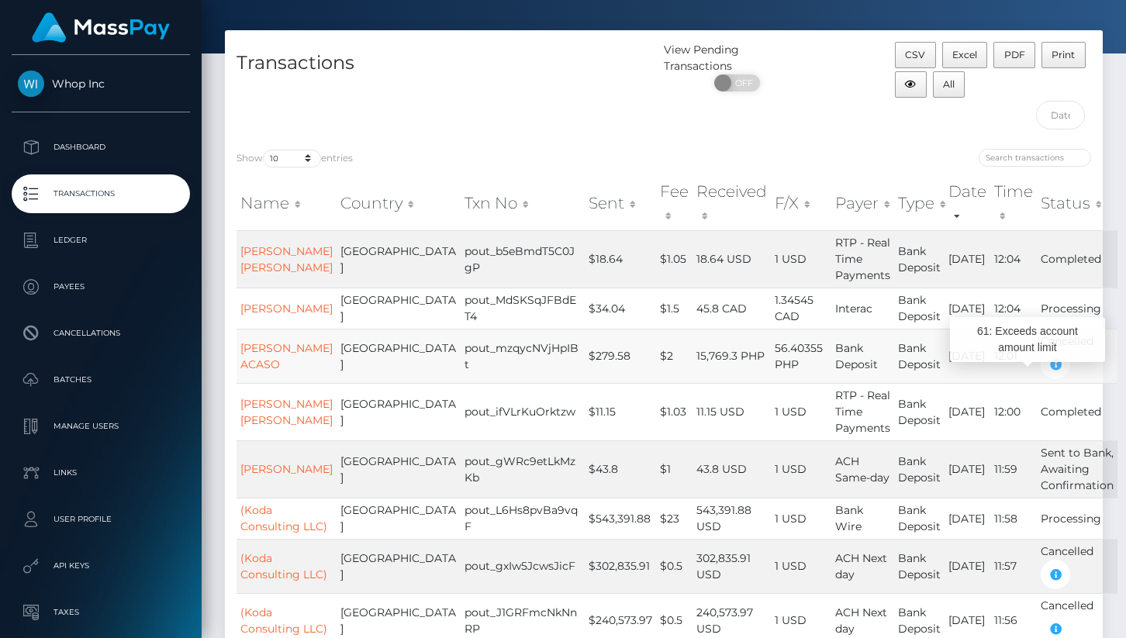
click at [1046, 375] on icon "button" at bounding box center [1055, 364] width 19 height 19
click at [945, 383] on td "[DATE]" at bounding box center [968, 356] width 46 height 54
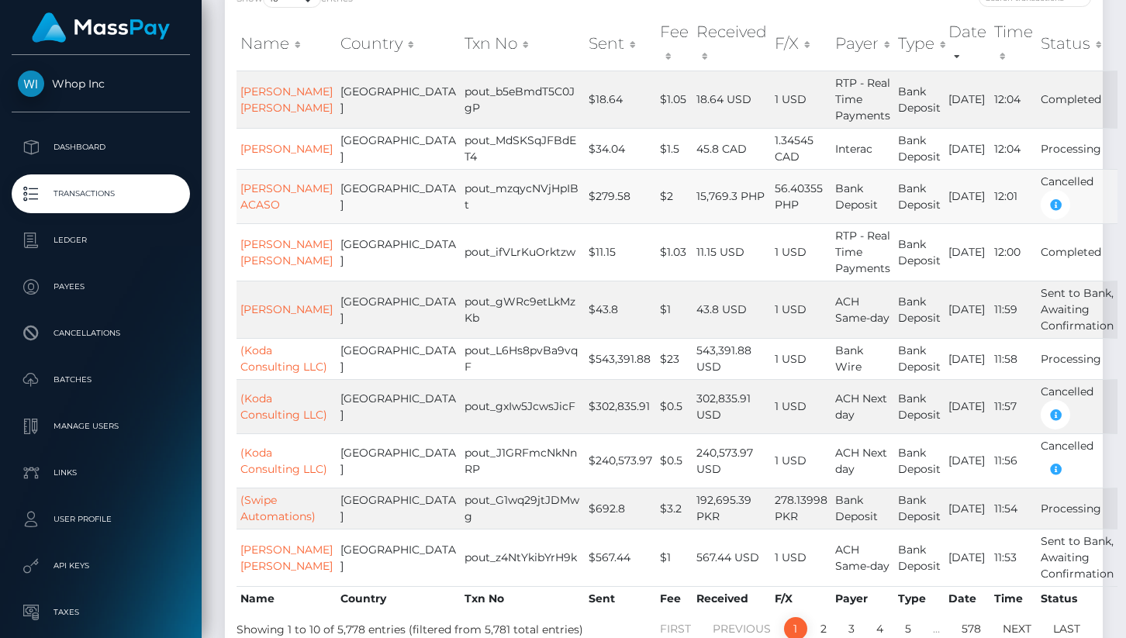
scroll to position [220, 0]
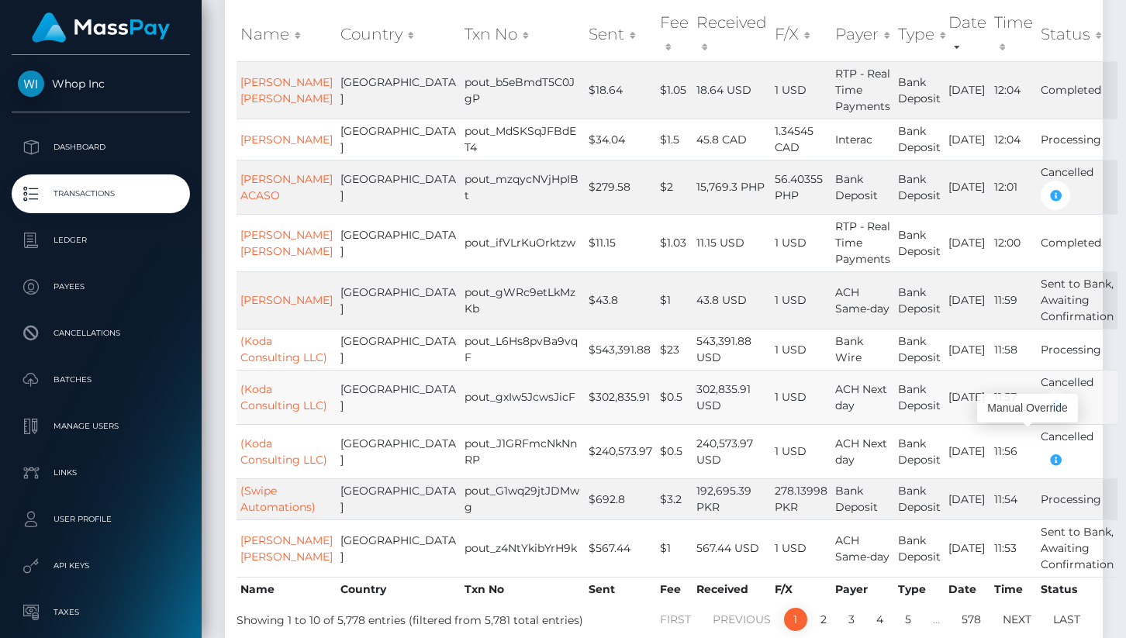
click at [1046, 416] on icon "button" at bounding box center [1055, 405] width 19 height 19
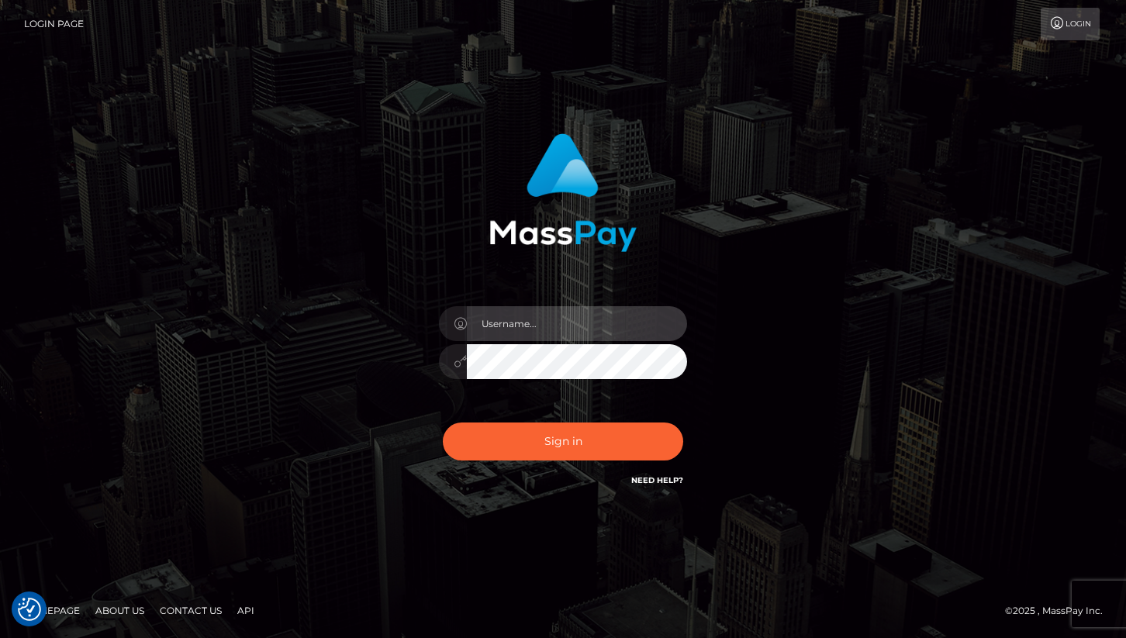
type input "cheli"
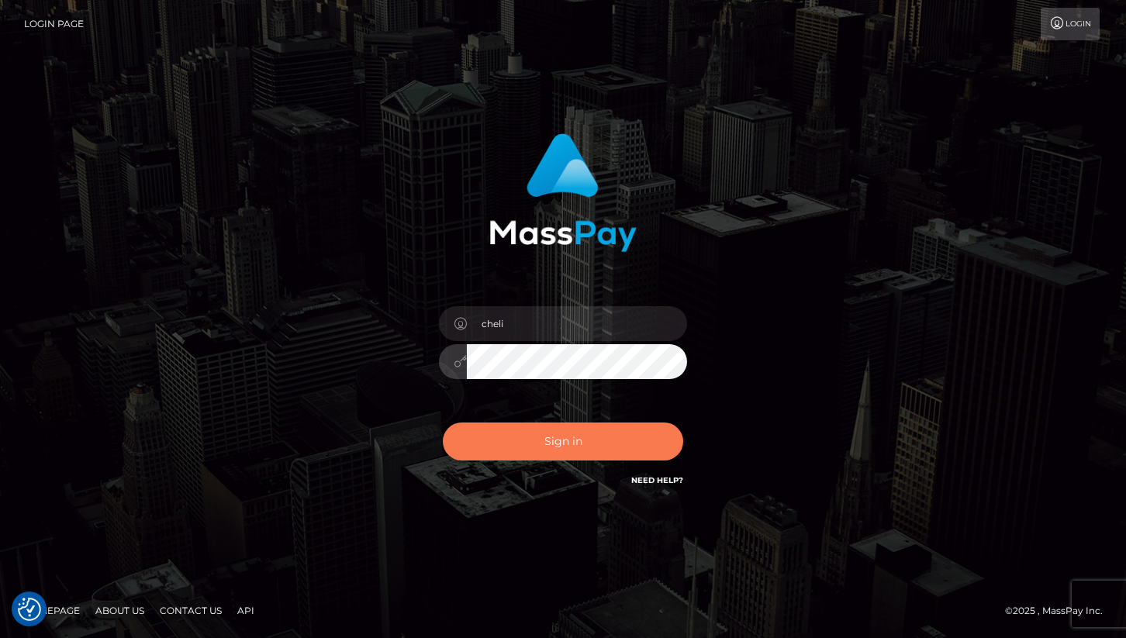
click at [495, 442] on button "Sign in" at bounding box center [563, 442] width 240 height 38
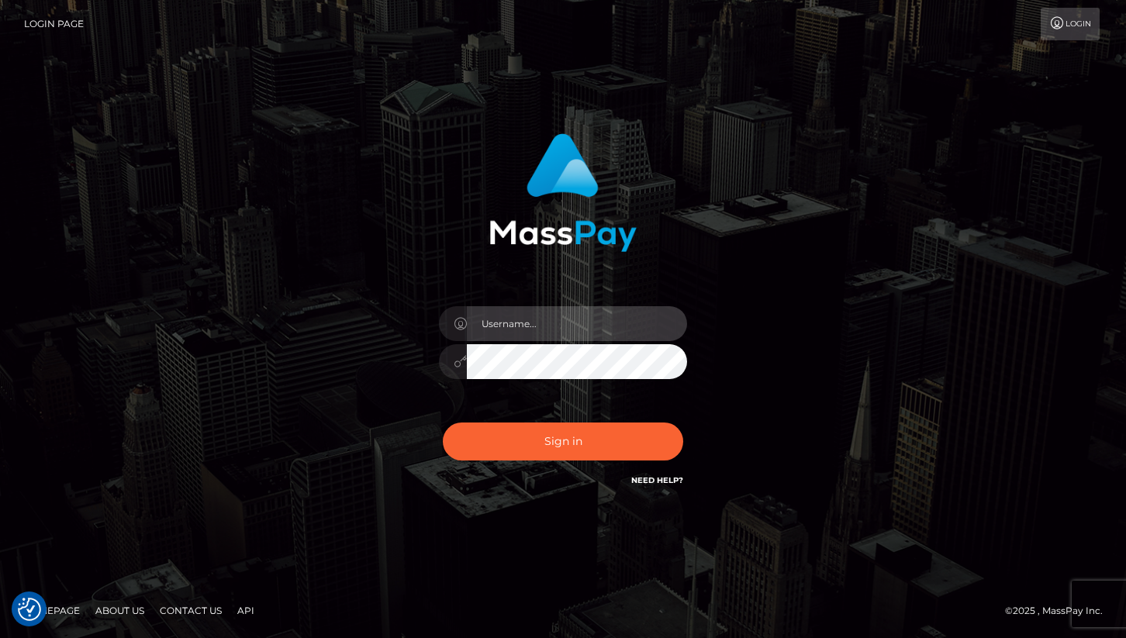
type input "cheli"
click at [402, 408] on div "cheli Sign in" at bounding box center [563, 311] width 407 height 379
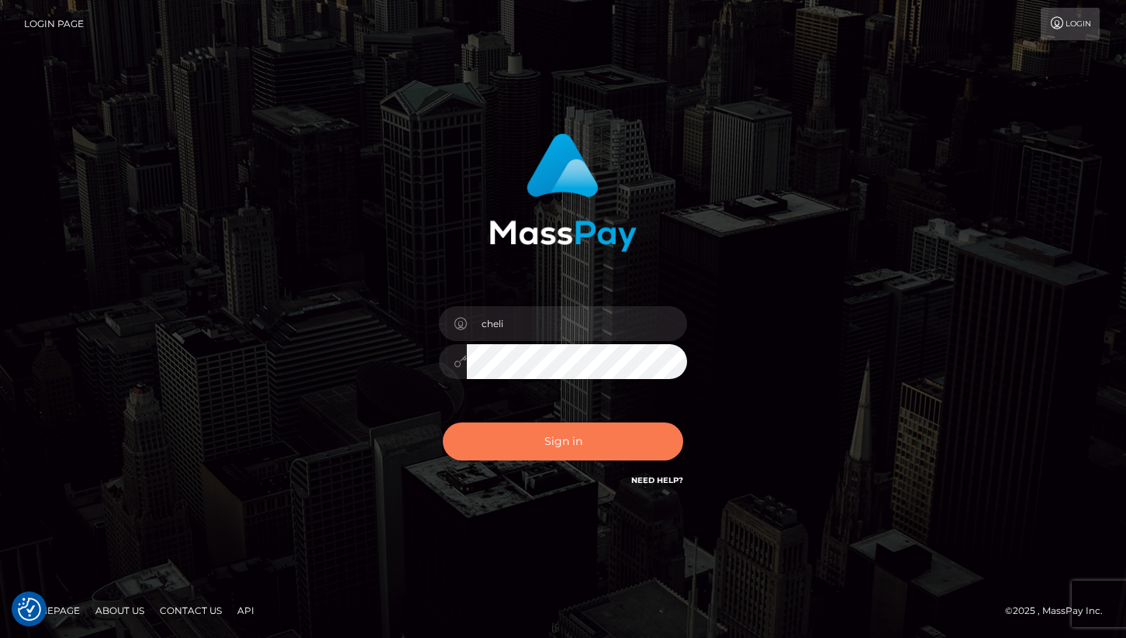
click at [485, 433] on button "Sign in" at bounding box center [563, 442] width 240 height 38
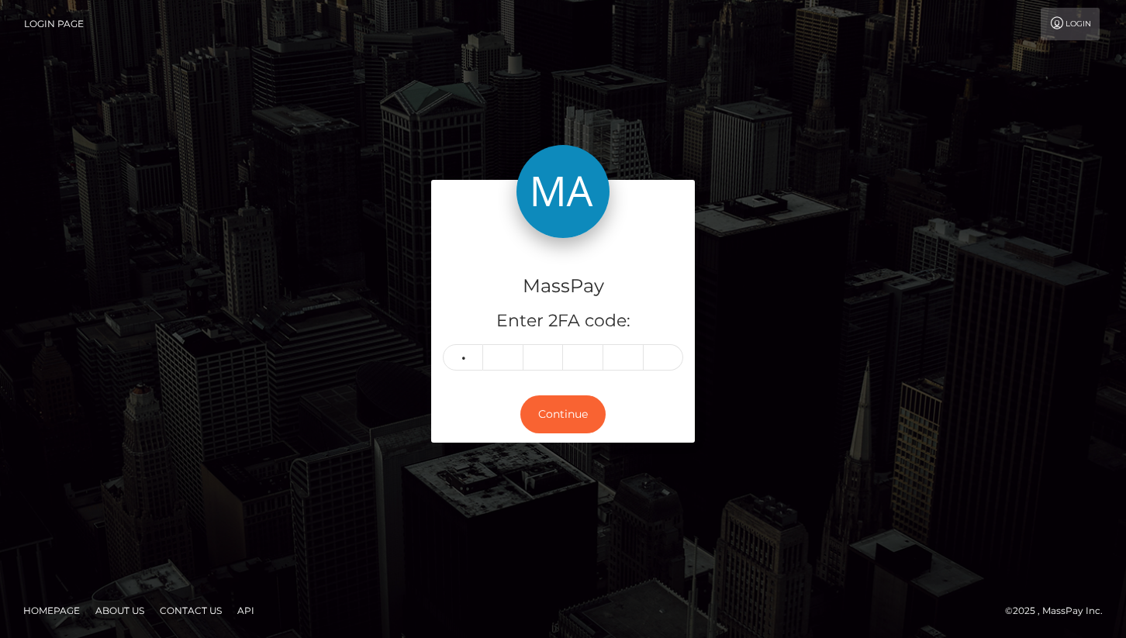
type input "4"
type input "2"
type input "8"
type input "4"
type input "7"
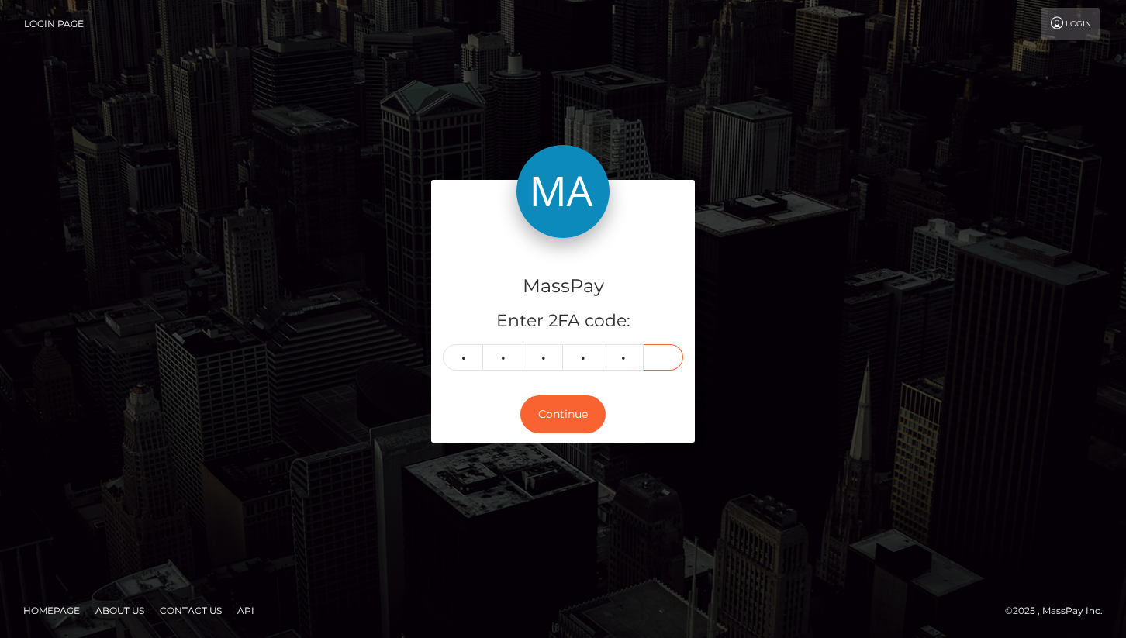
type input "7"
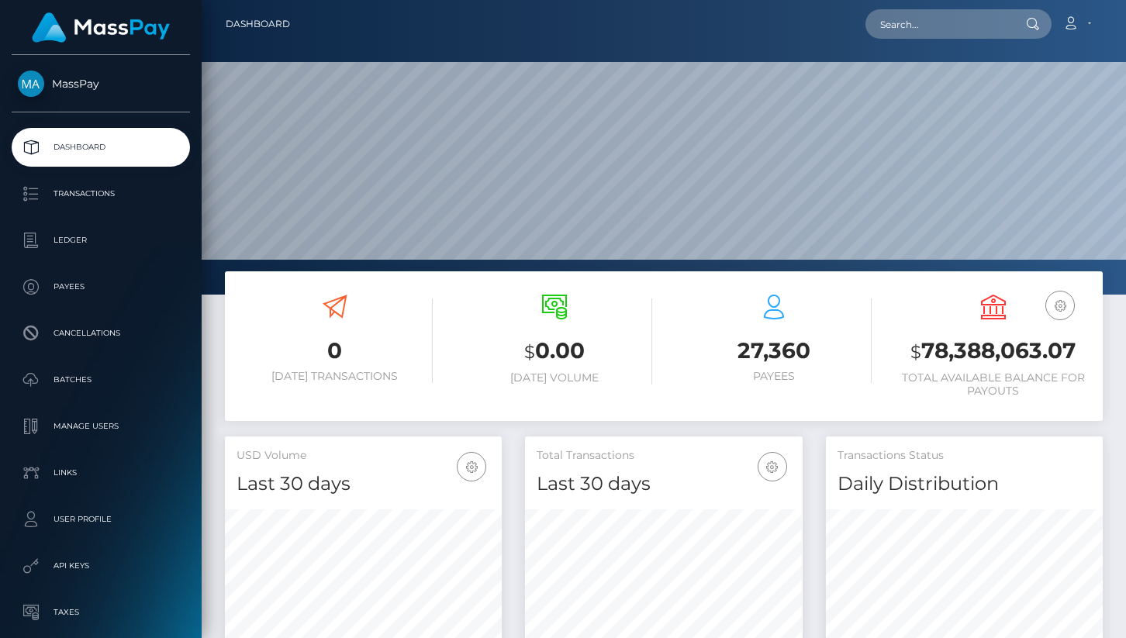
scroll to position [275, 277]
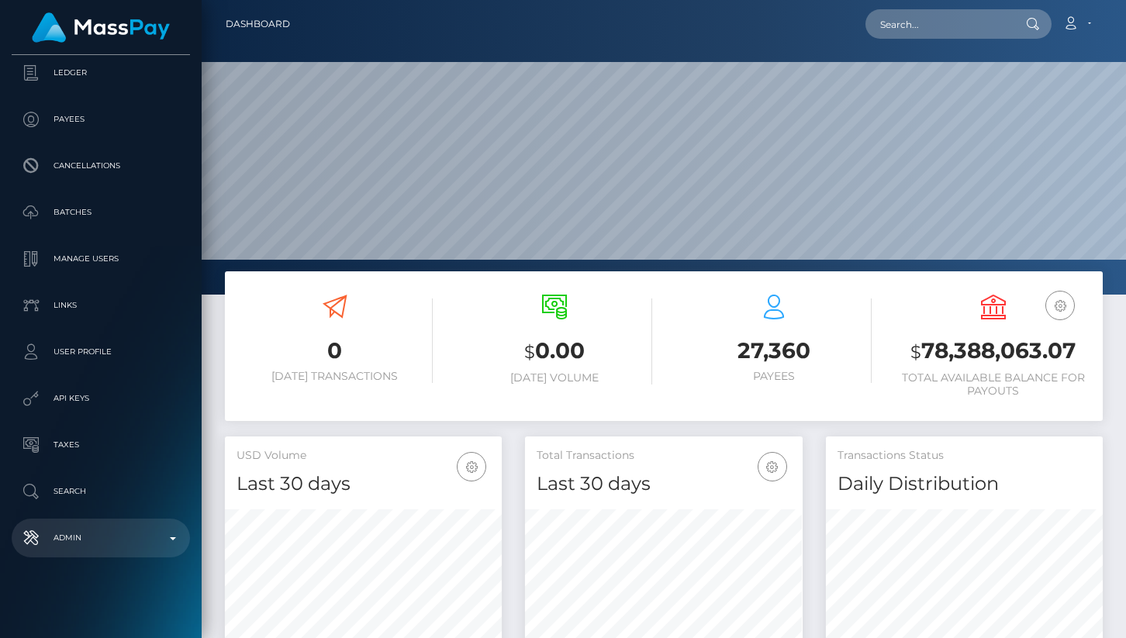
click at [112, 540] on p "Admin" at bounding box center [101, 538] width 166 height 23
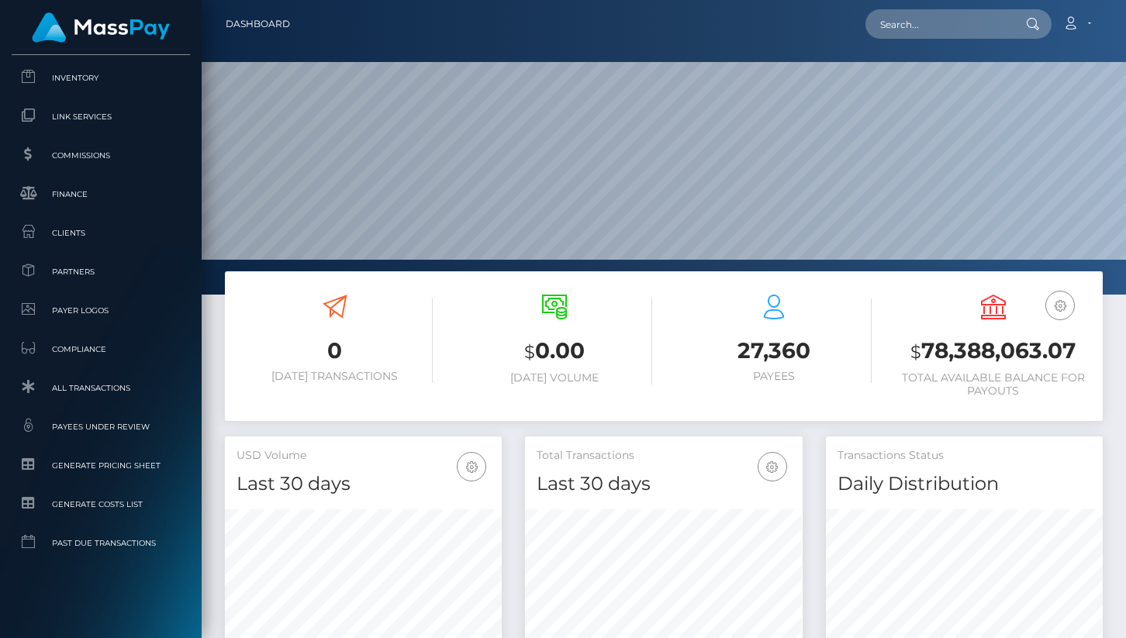
scroll to position [992, 0]
click at [92, 224] on span "Clients" at bounding box center [101, 231] width 166 height 18
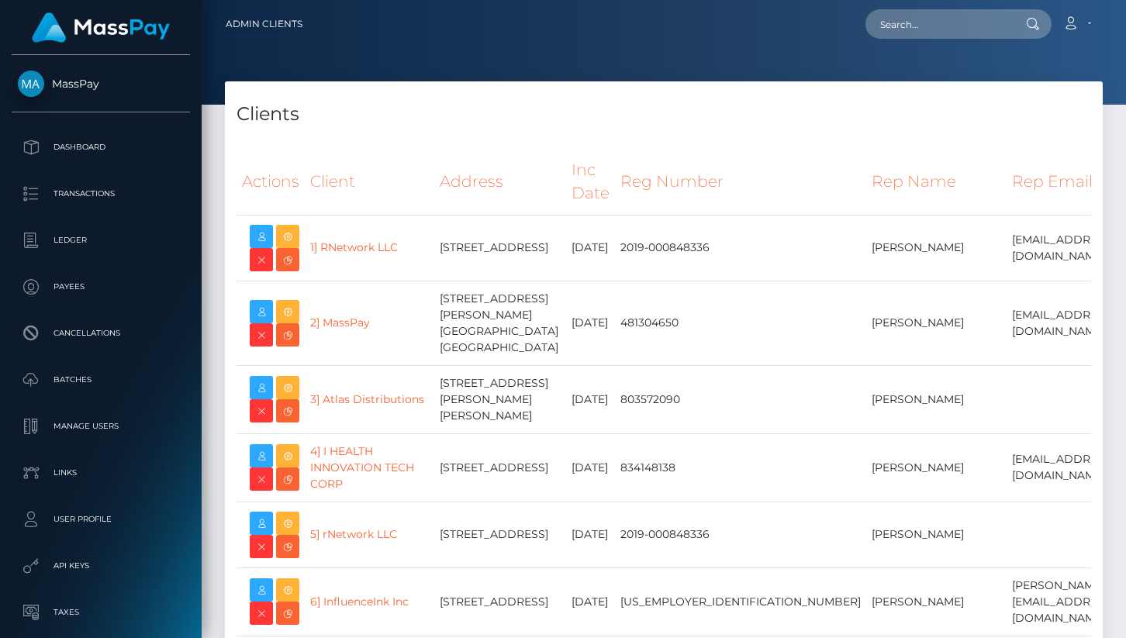
select select "223"
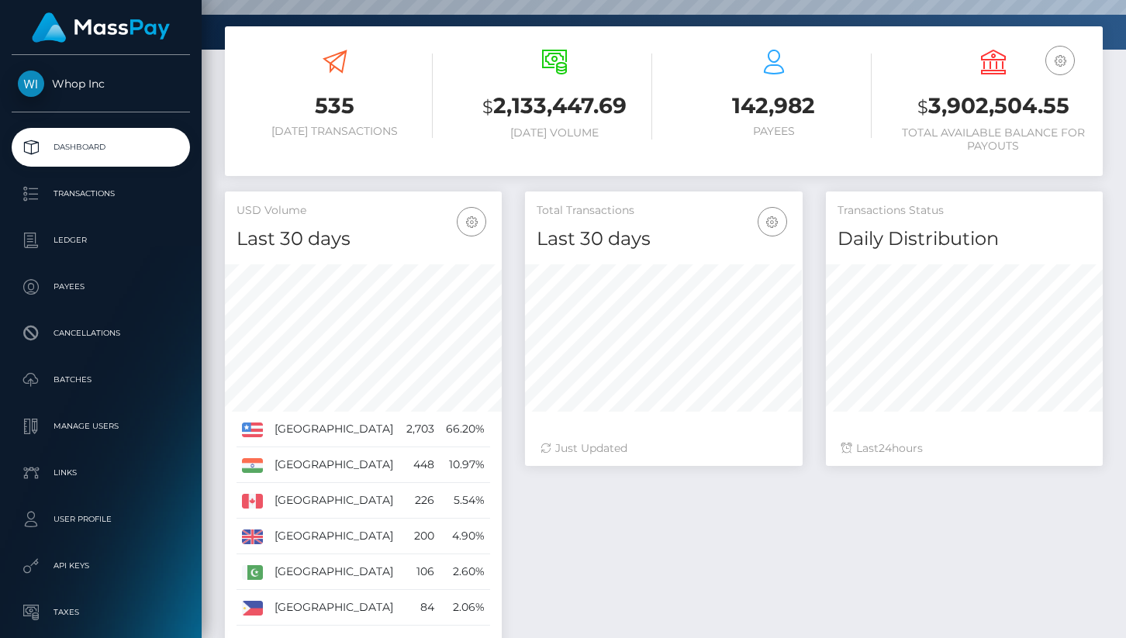
scroll to position [275, 277]
click at [112, 193] on p "Transactions" at bounding box center [101, 193] width 166 height 23
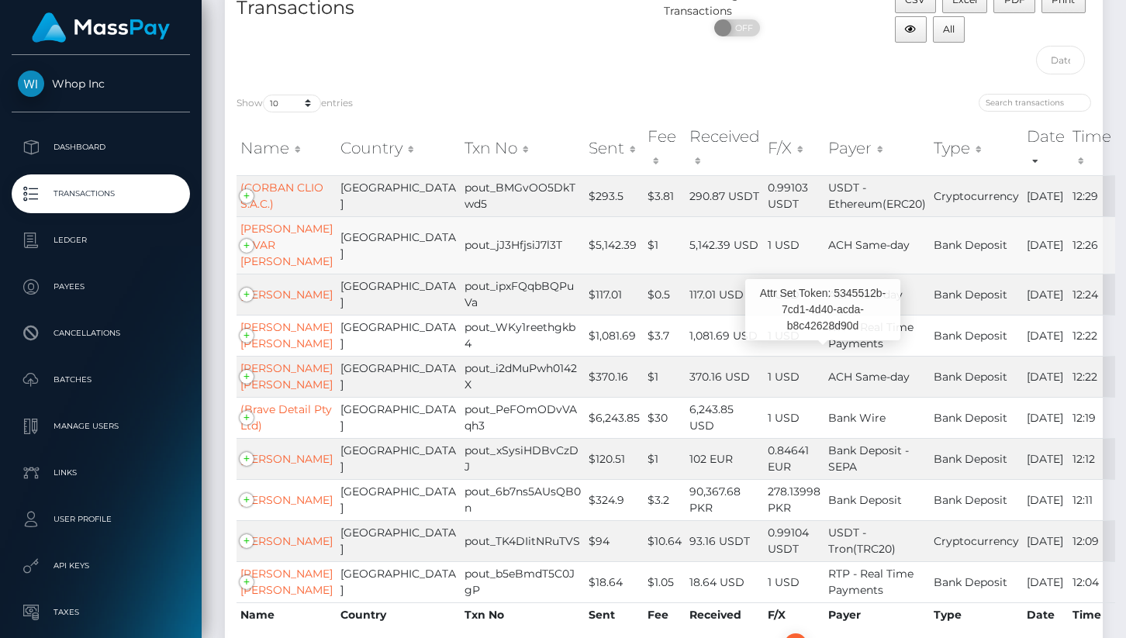
scroll to position [107, 0]
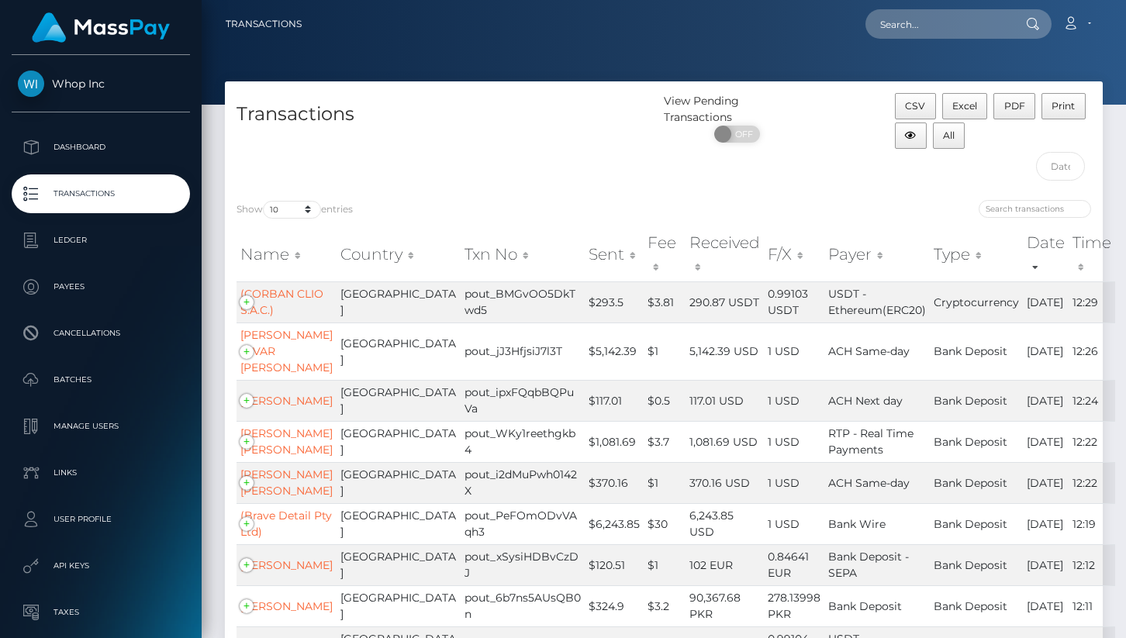
click at [585, 257] on th "Sent" at bounding box center [614, 254] width 59 height 55
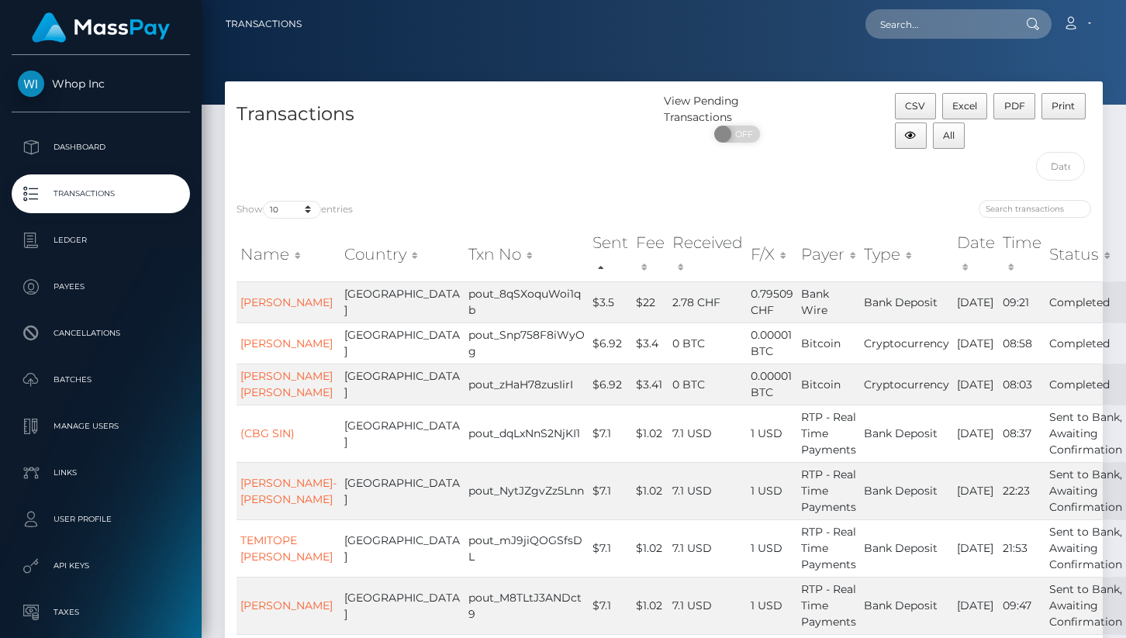
click at [589, 266] on th "Sent" at bounding box center [610, 254] width 43 height 55
